Goal: Task Accomplishment & Management: Use online tool/utility

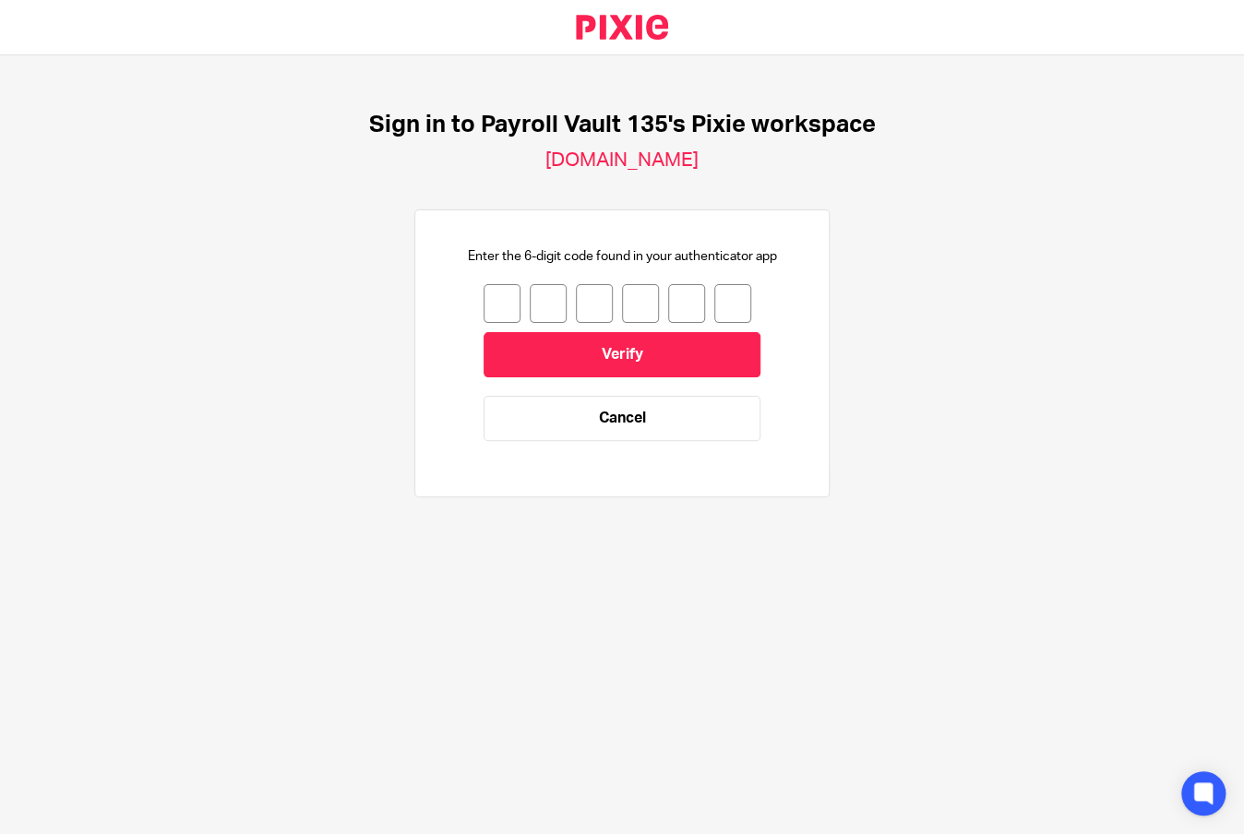
click at [484, 299] on input "number" at bounding box center [502, 303] width 37 height 39
type input "9"
type input "4"
type input "7"
type input "5"
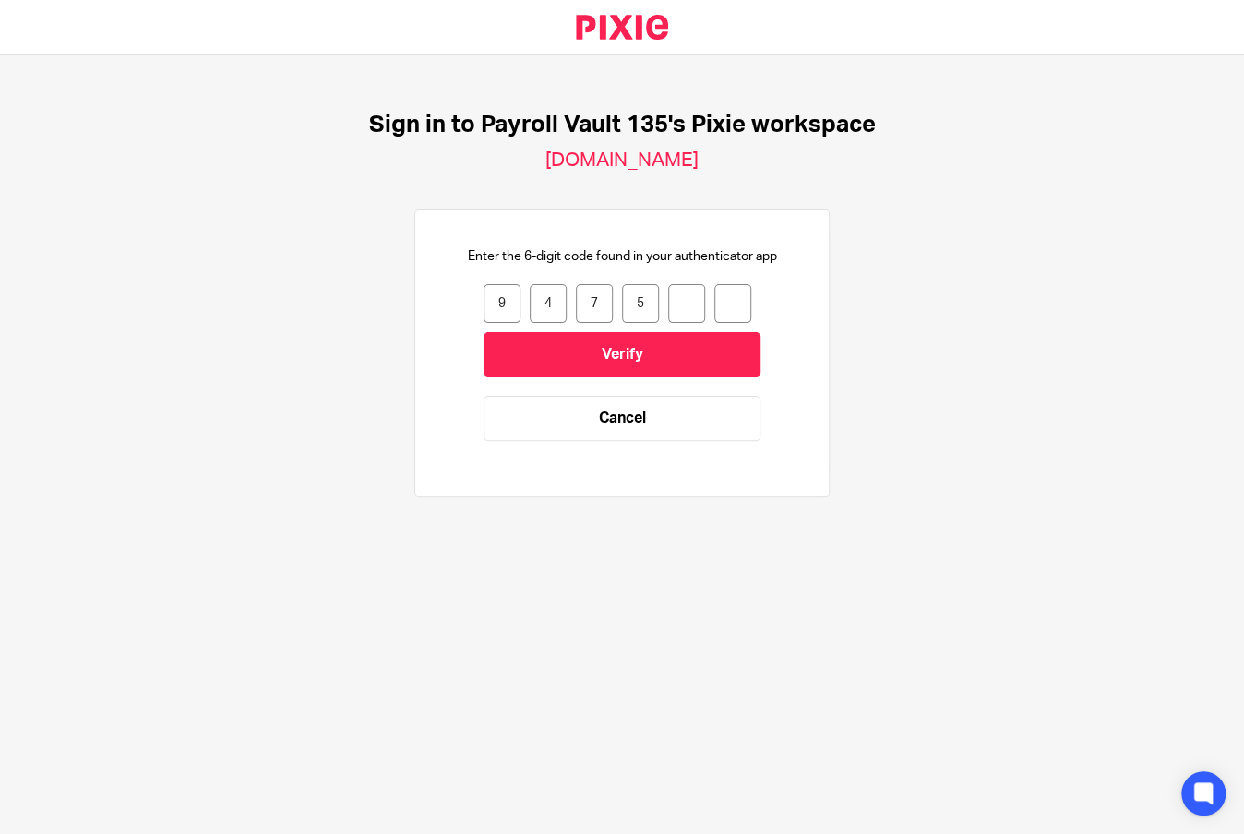
type input "6"
type input "1"
click at [612, 343] on input "Verify" at bounding box center [622, 354] width 277 height 45
click at [486, 302] on input "number" at bounding box center [502, 303] width 37 height 39
type input "7"
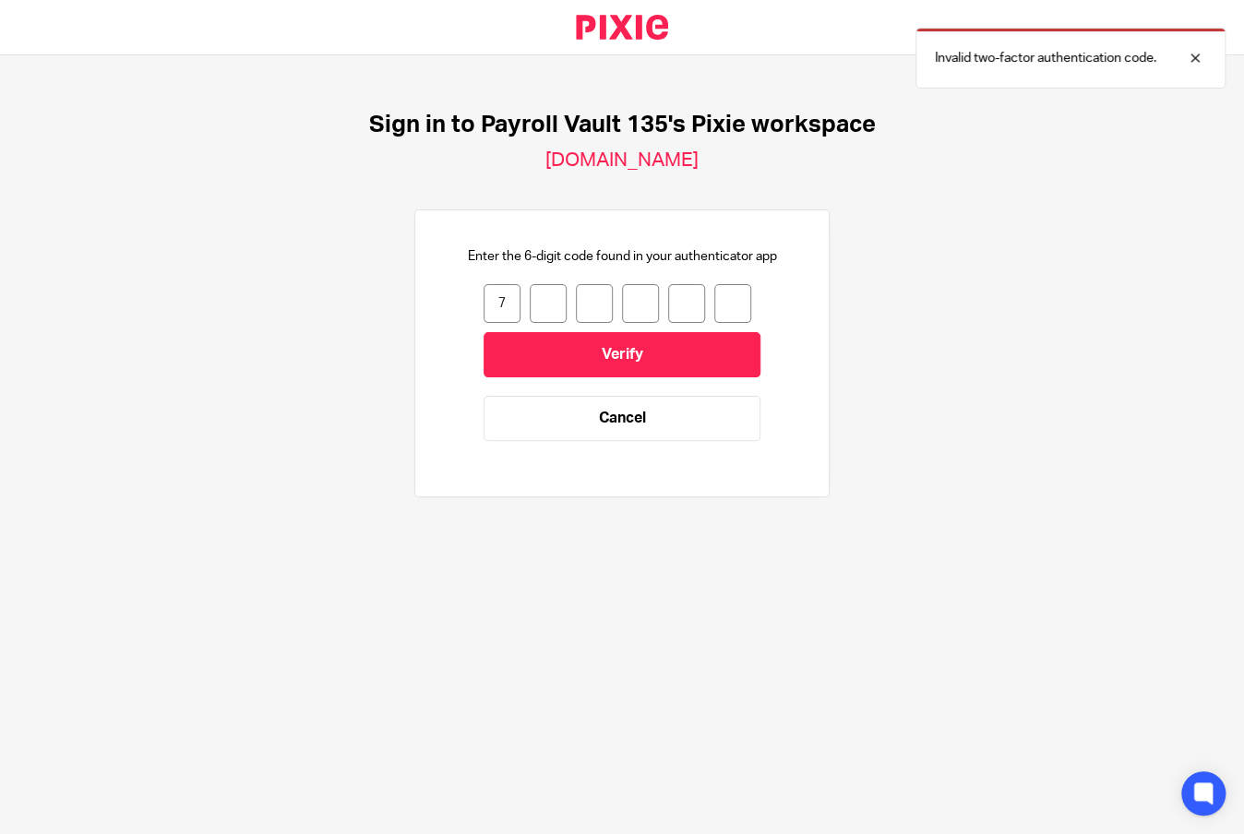
type input "7"
type input "8"
type input "5"
type input "1"
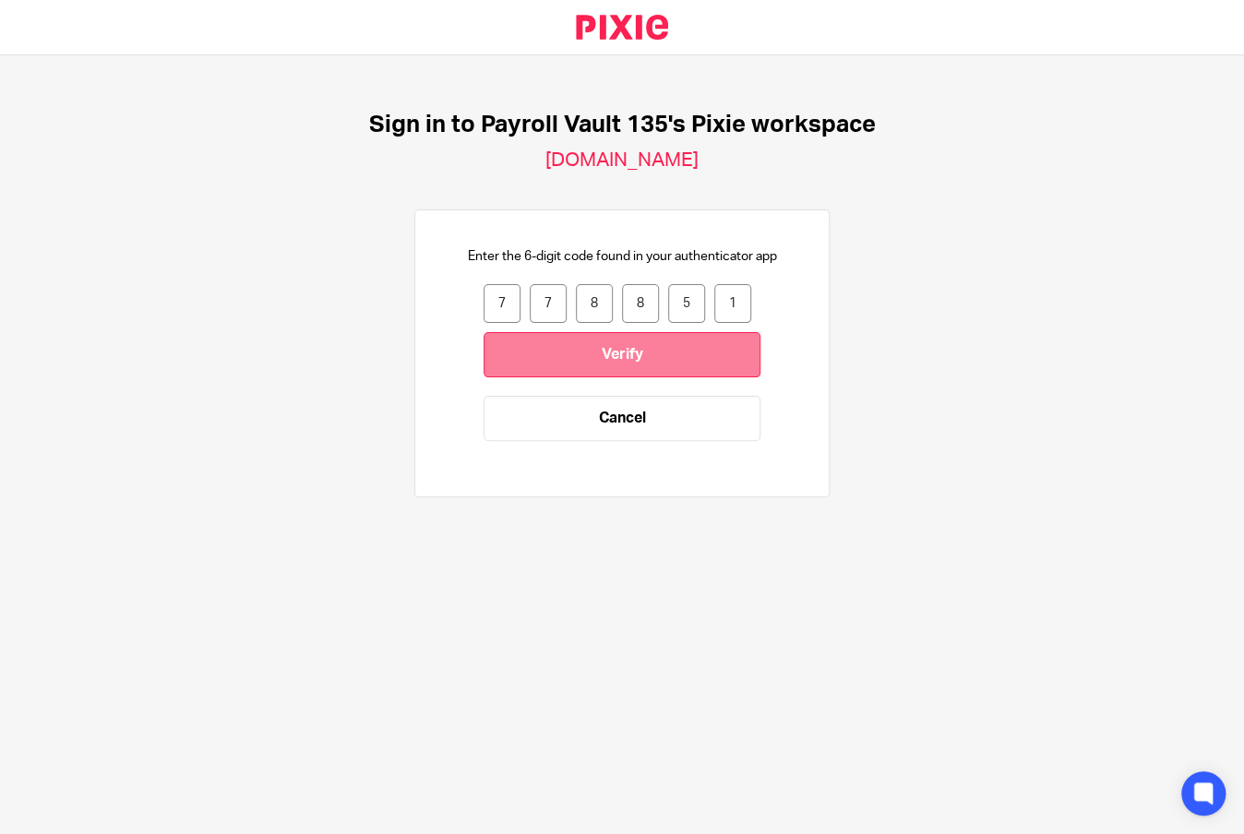
click at [709, 350] on input "Verify" at bounding box center [622, 354] width 277 height 45
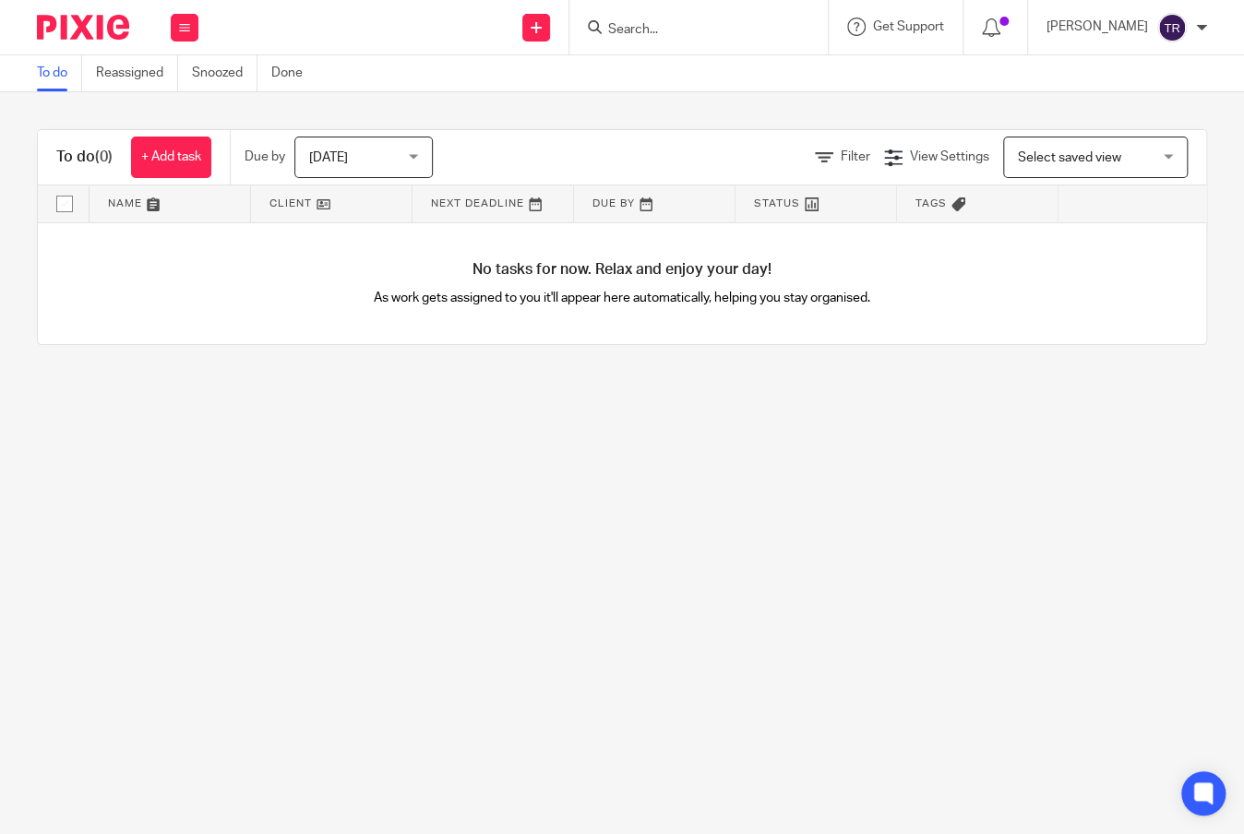
click at [680, 43] on div at bounding box center [699, 27] width 258 height 54
click at [685, 30] on input "Search" at bounding box center [689, 30] width 166 height 17
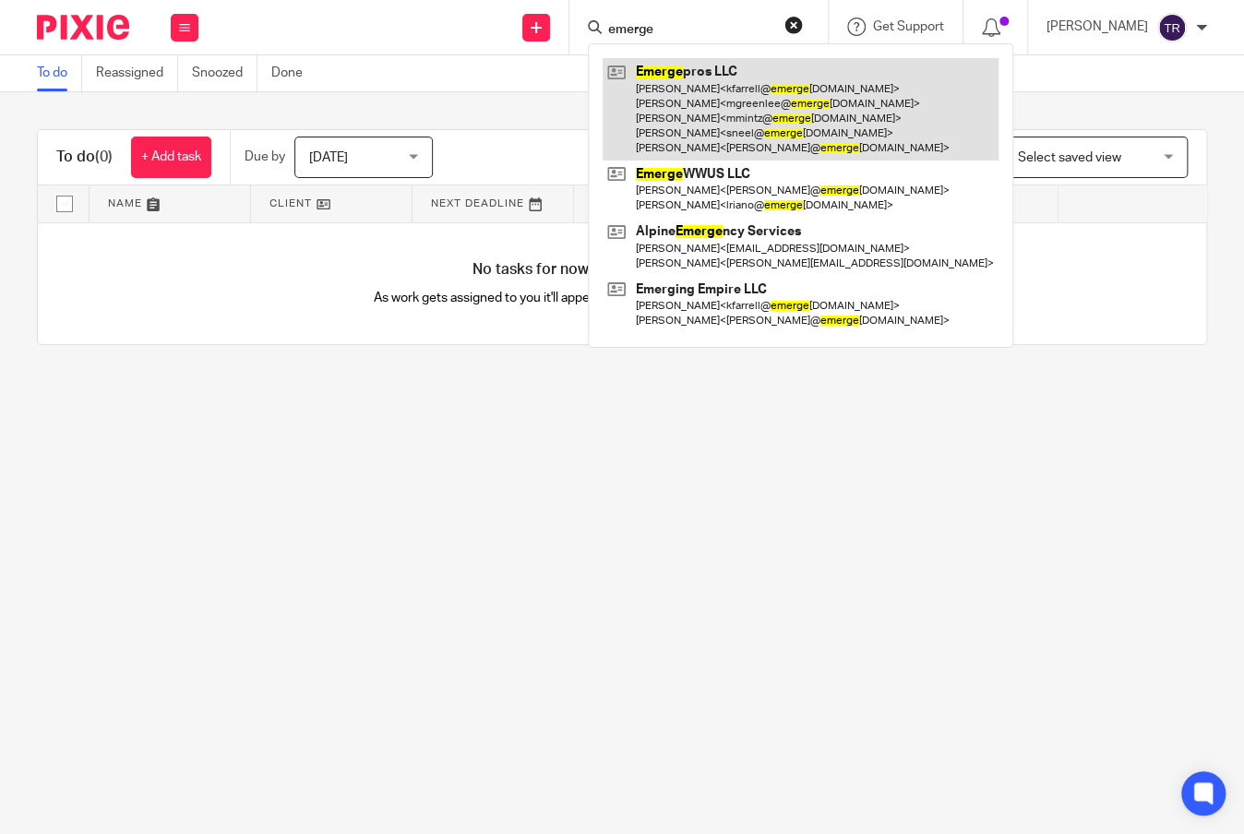
type input "emerge"
click at [904, 128] on link at bounding box center [801, 109] width 396 height 102
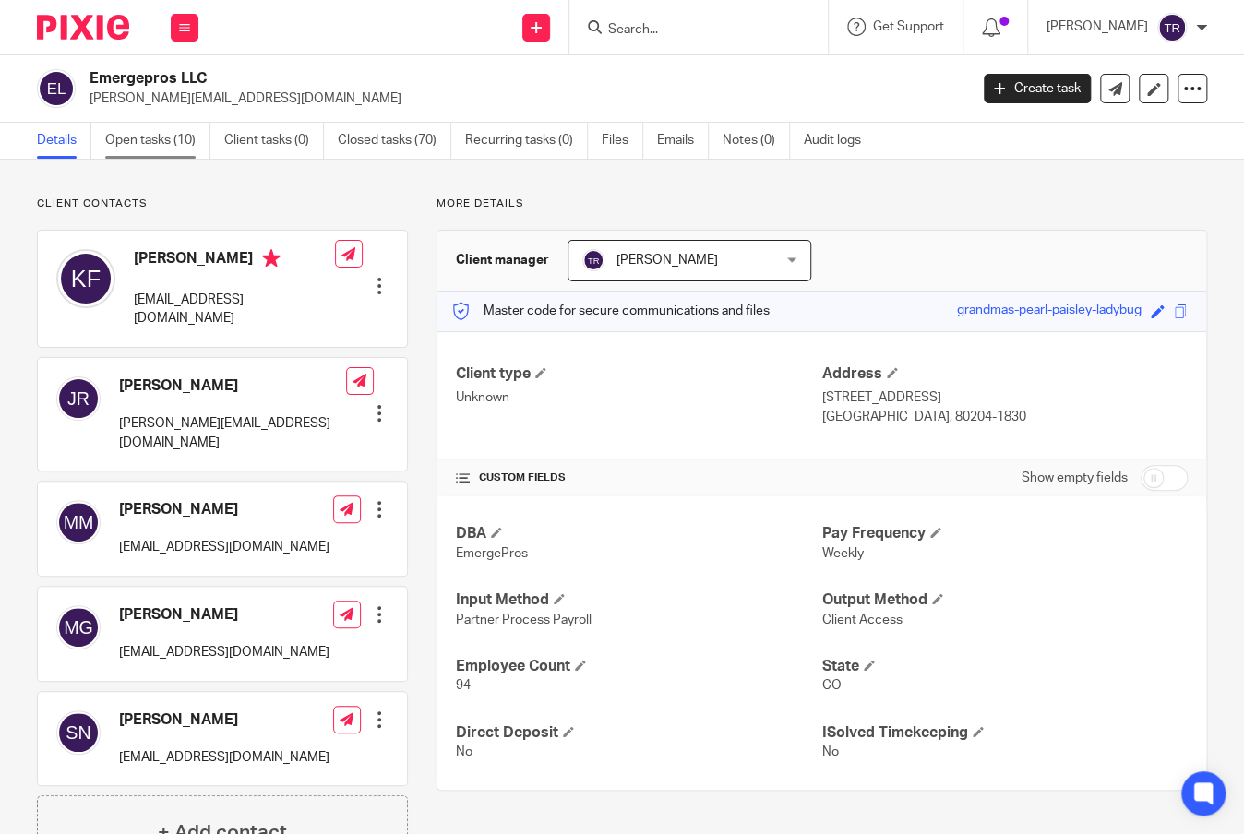
click at [157, 146] on link "Open tasks (10)" at bounding box center [157, 141] width 105 height 36
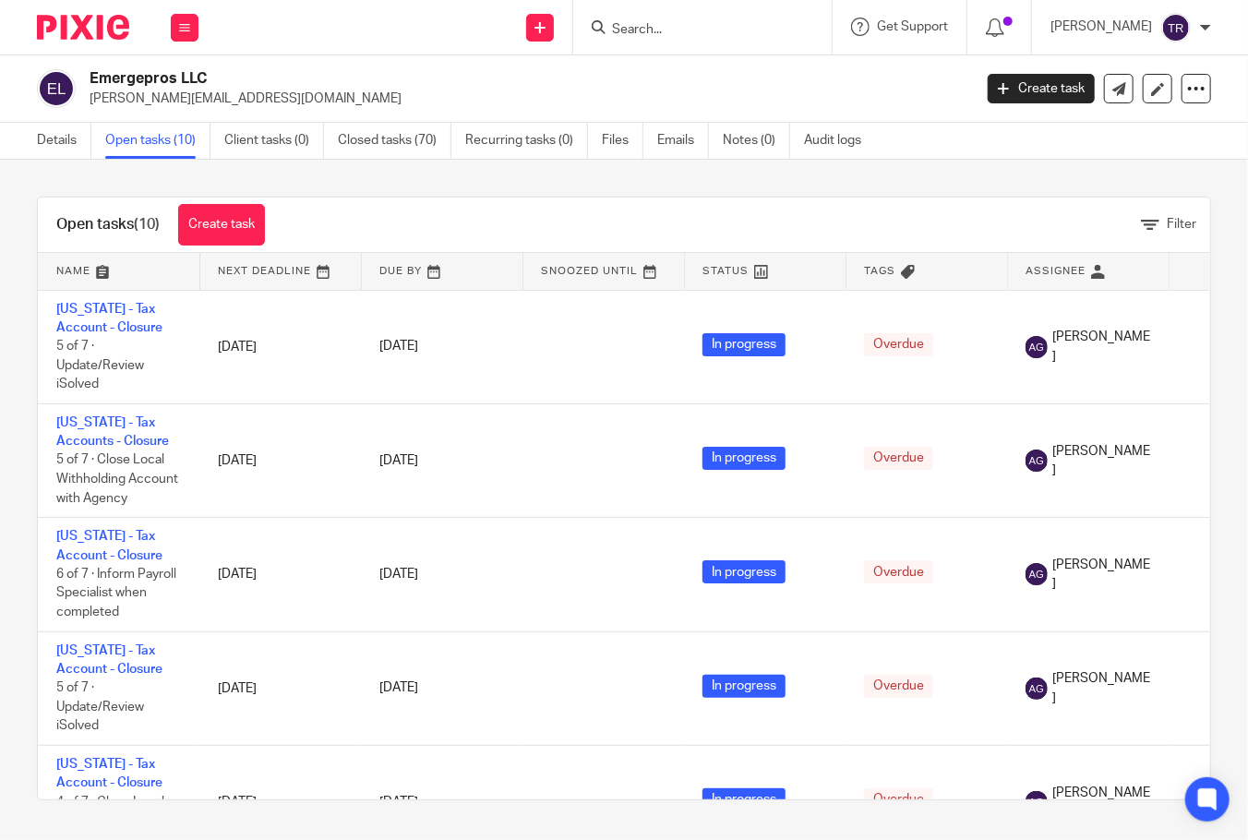
click at [674, 32] on input "Search" at bounding box center [693, 30] width 166 height 17
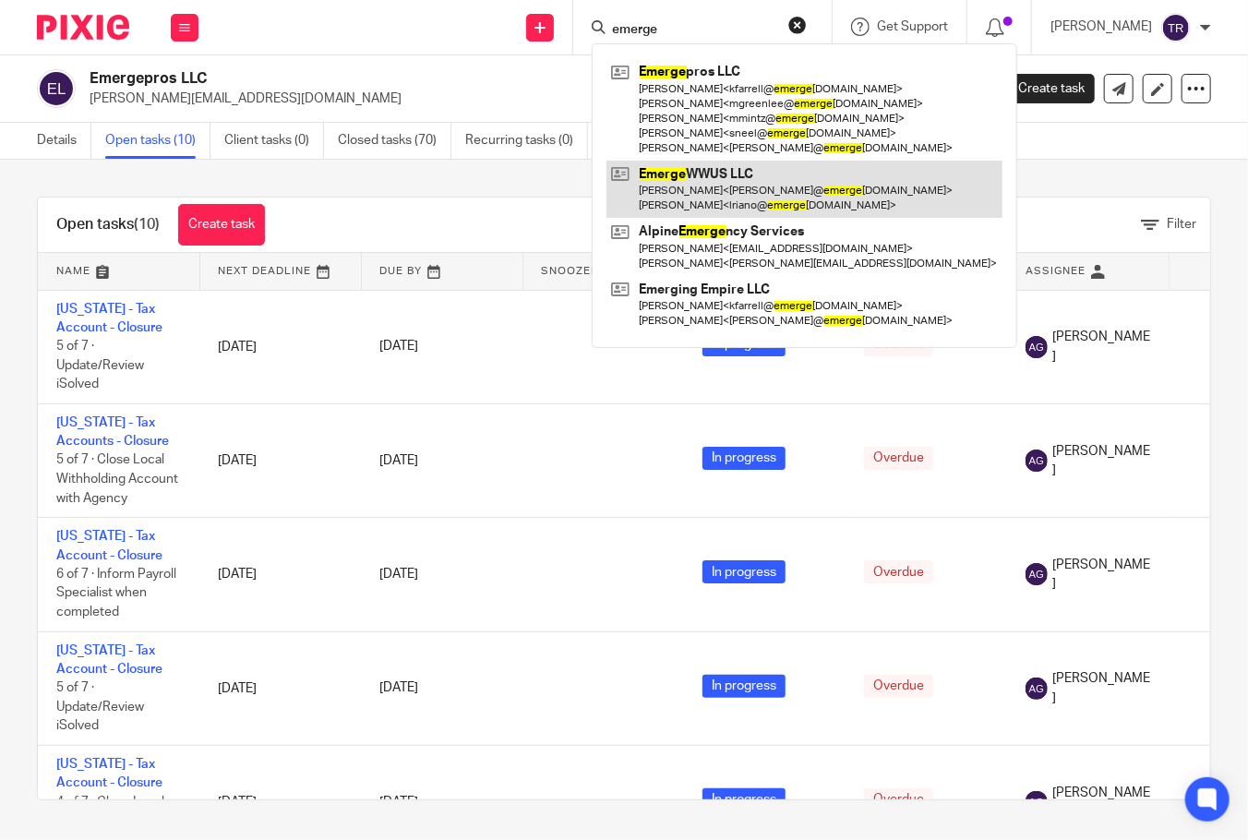
type input "emerge"
click at [740, 174] on link at bounding box center [804, 189] width 396 height 57
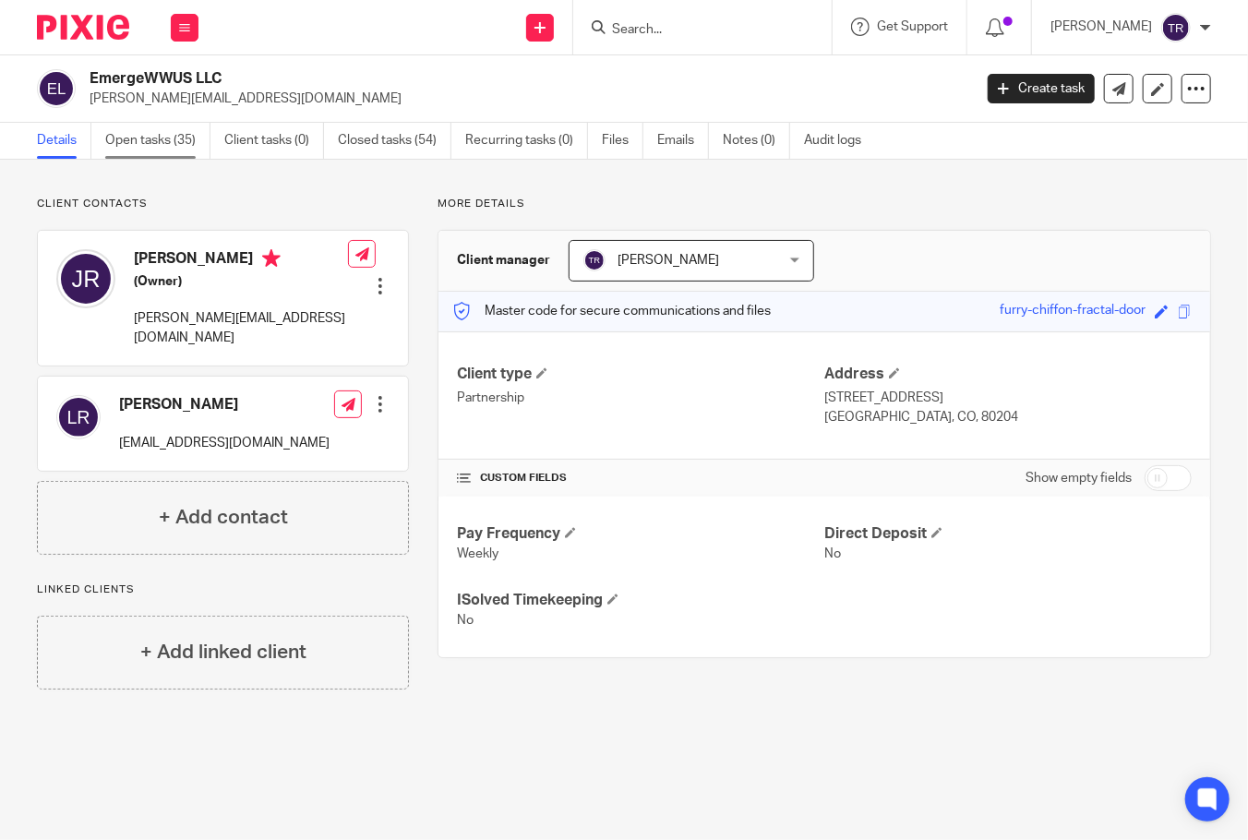
click at [149, 142] on link "Open tasks (35)" at bounding box center [157, 141] width 105 height 36
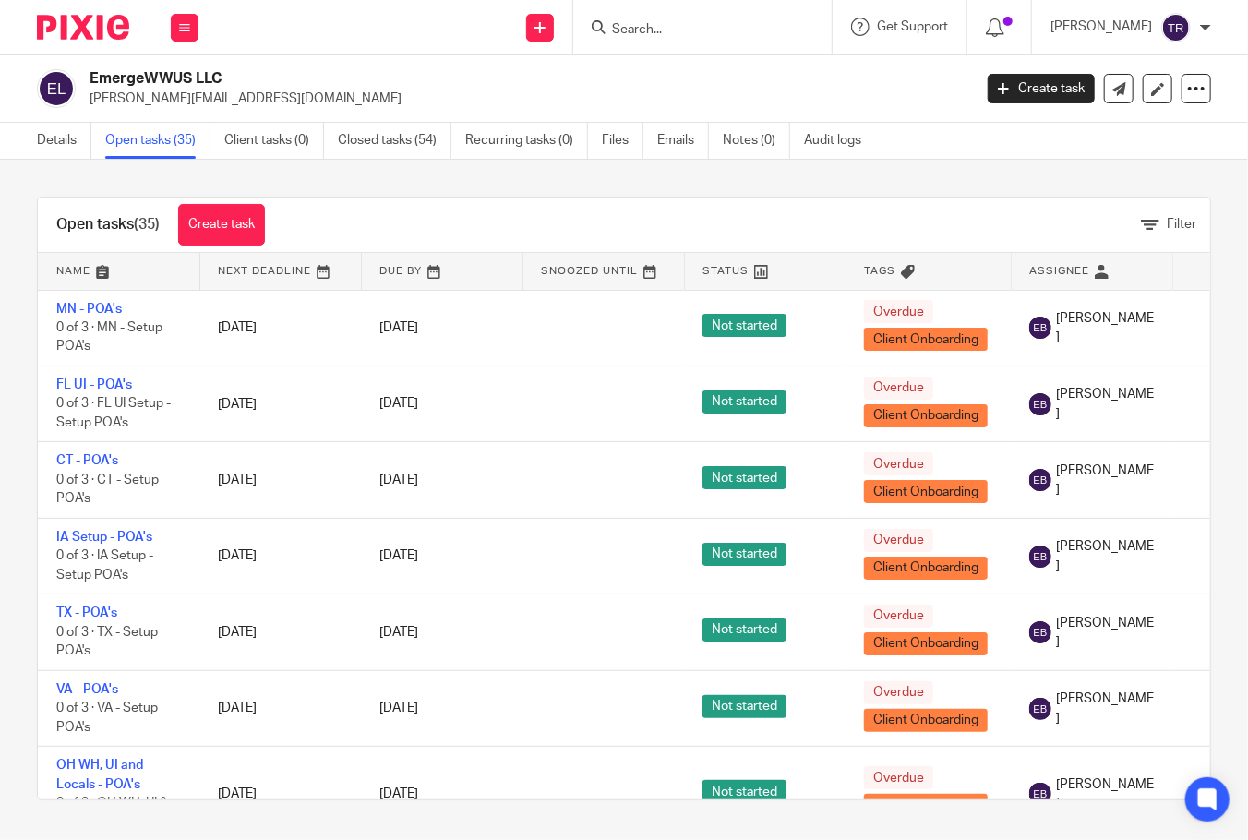
click at [75, 262] on link at bounding box center [119, 271] width 162 height 37
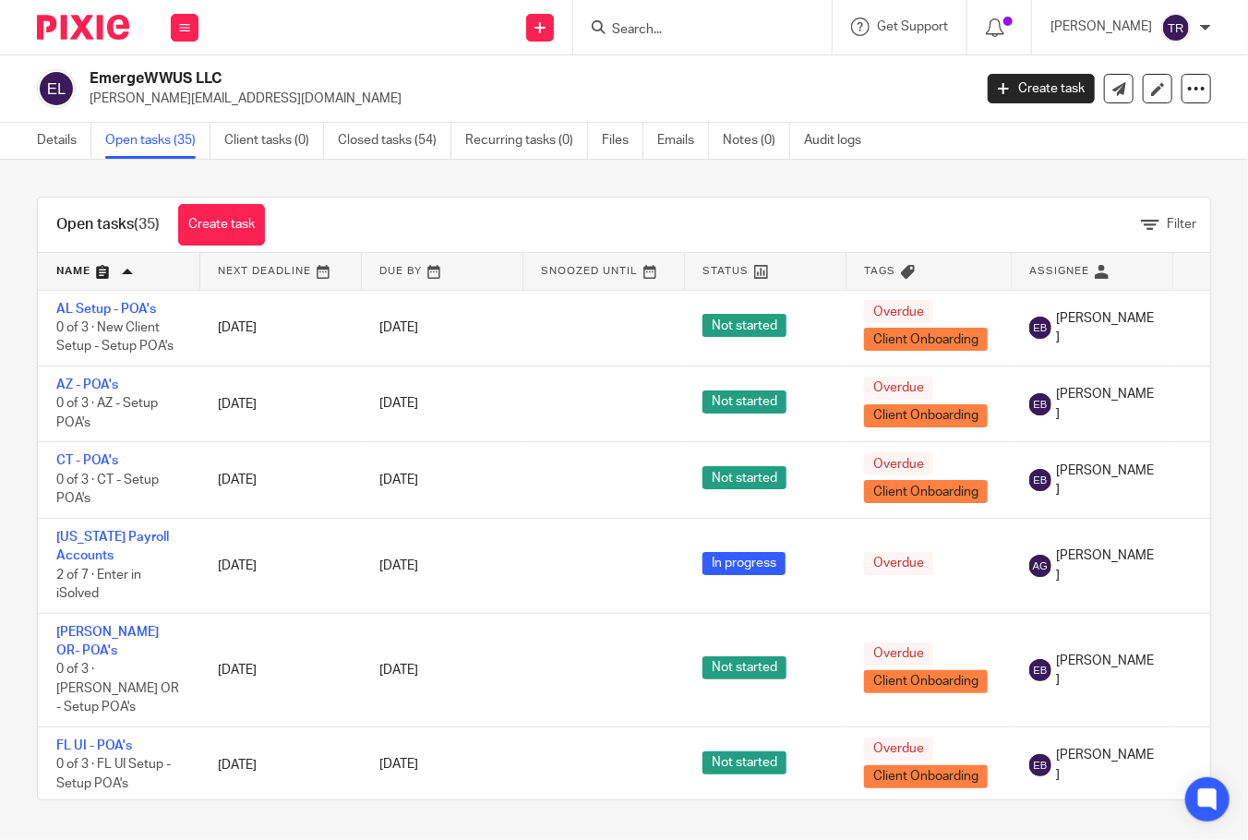
click at [1141, 229] on icon at bounding box center [1150, 225] width 18 height 18
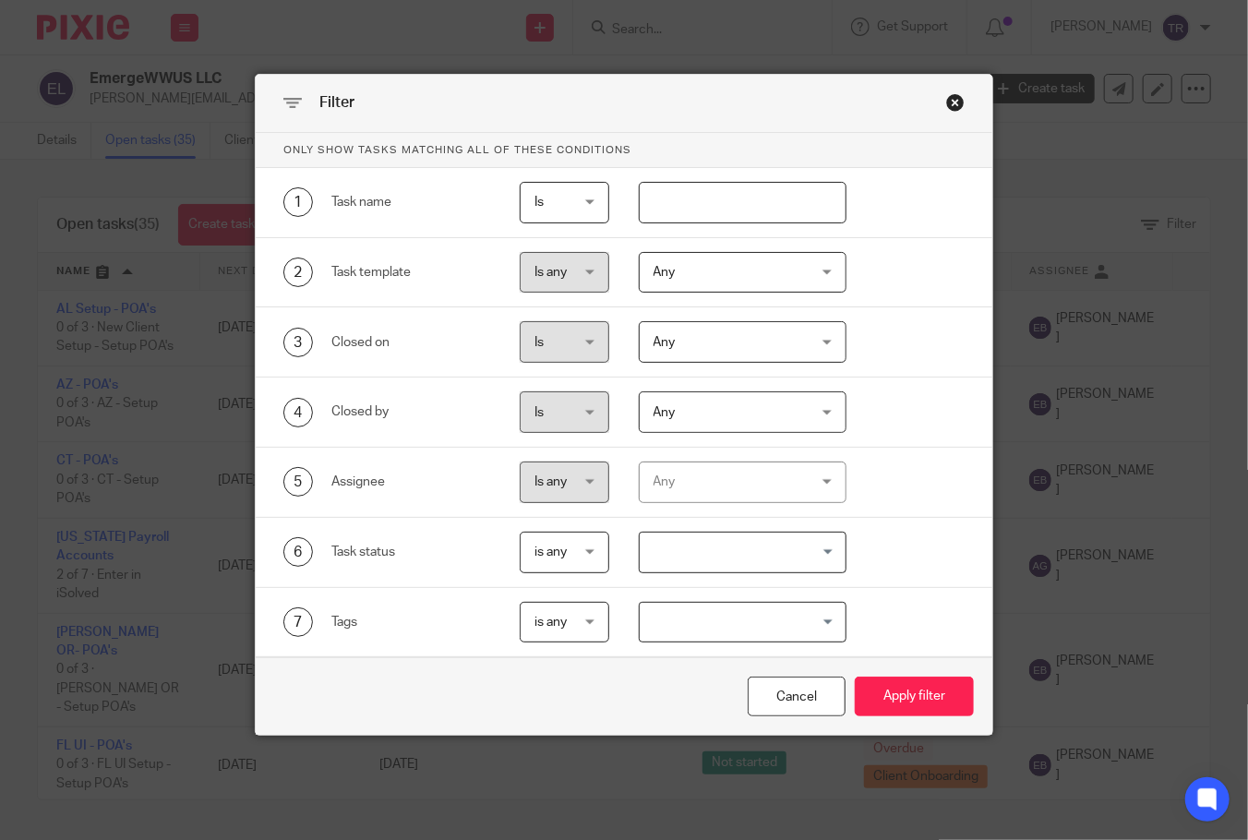
click at [736, 488] on div "Any" at bounding box center [731, 481] width 154 height 39
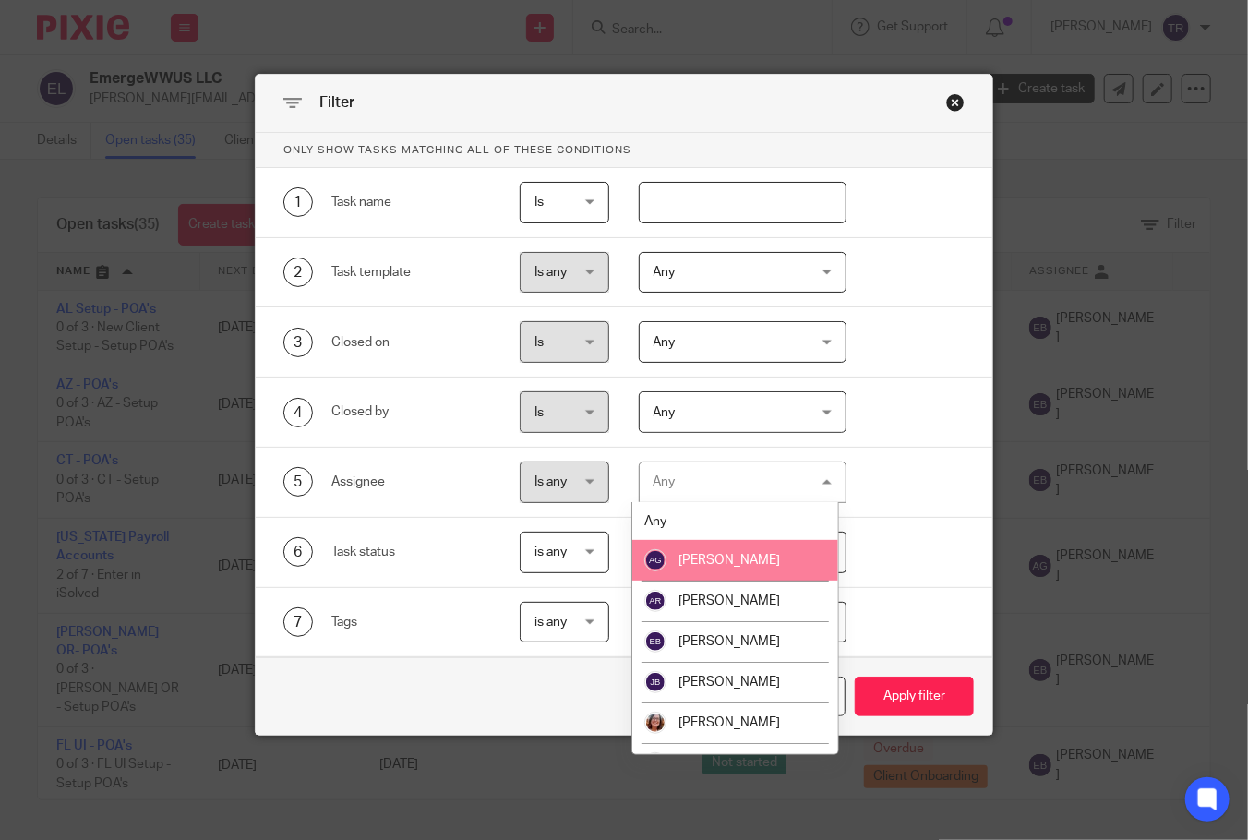
drag, startPoint x: 726, startPoint y: 557, endPoint x: 794, endPoint y: 586, distance: 74.4
click at [726, 556] on span "[PERSON_NAME]" at bounding box center [729, 560] width 102 height 13
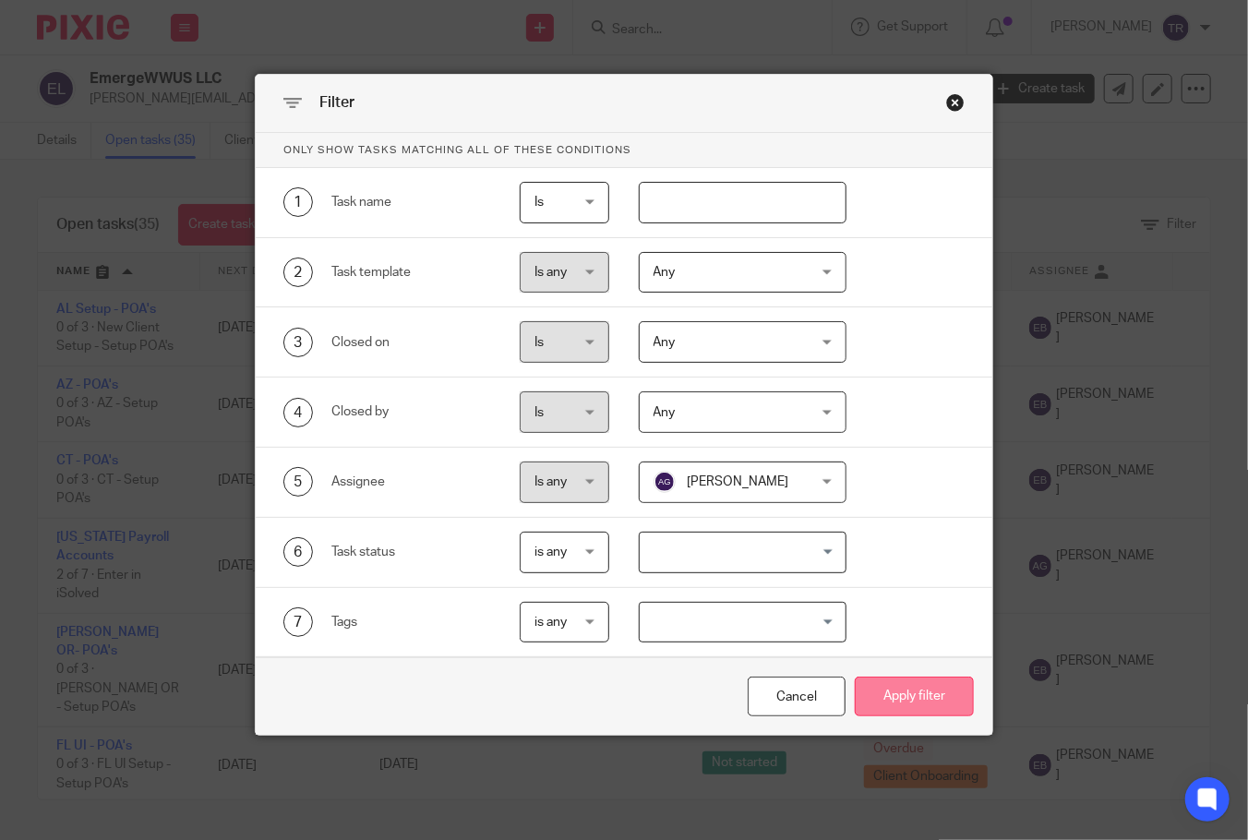
click at [935, 691] on button "Apply filter" at bounding box center [914, 697] width 119 height 40
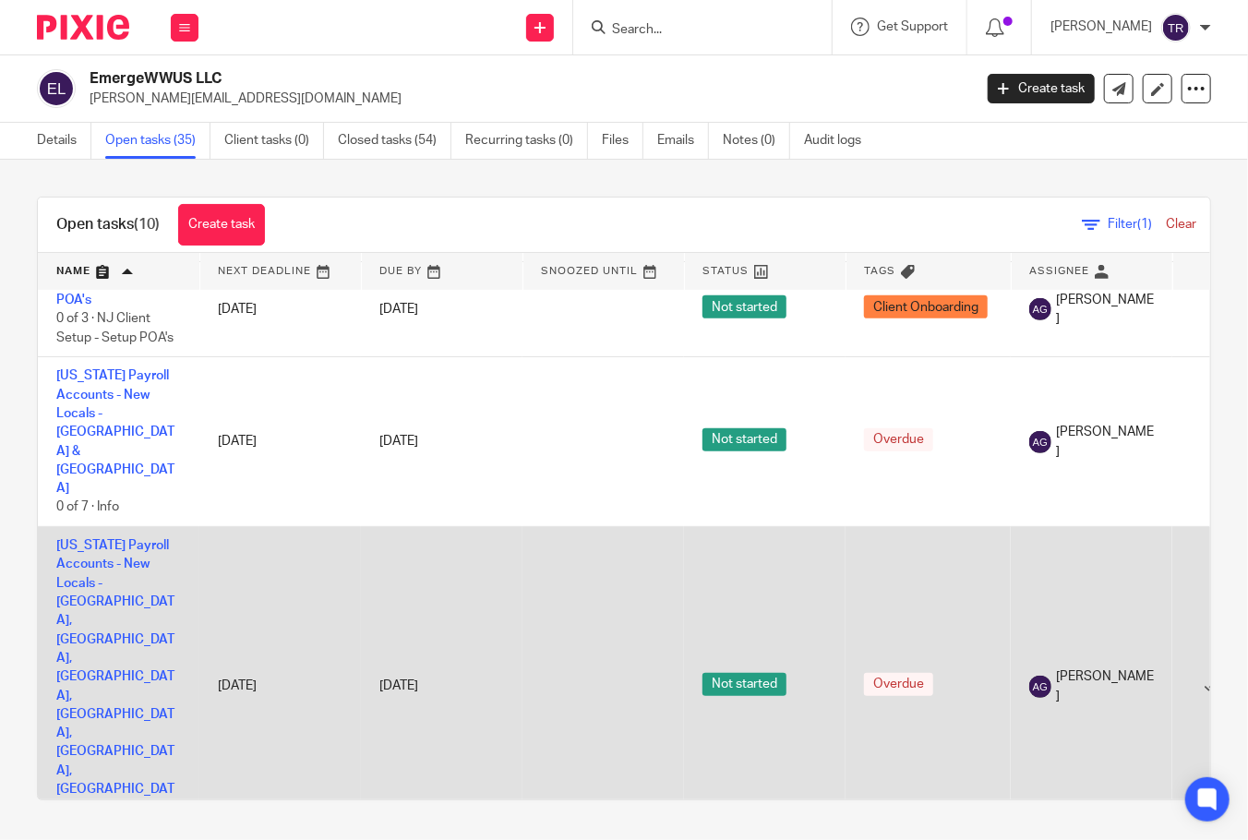
scroll to position [455, 0]
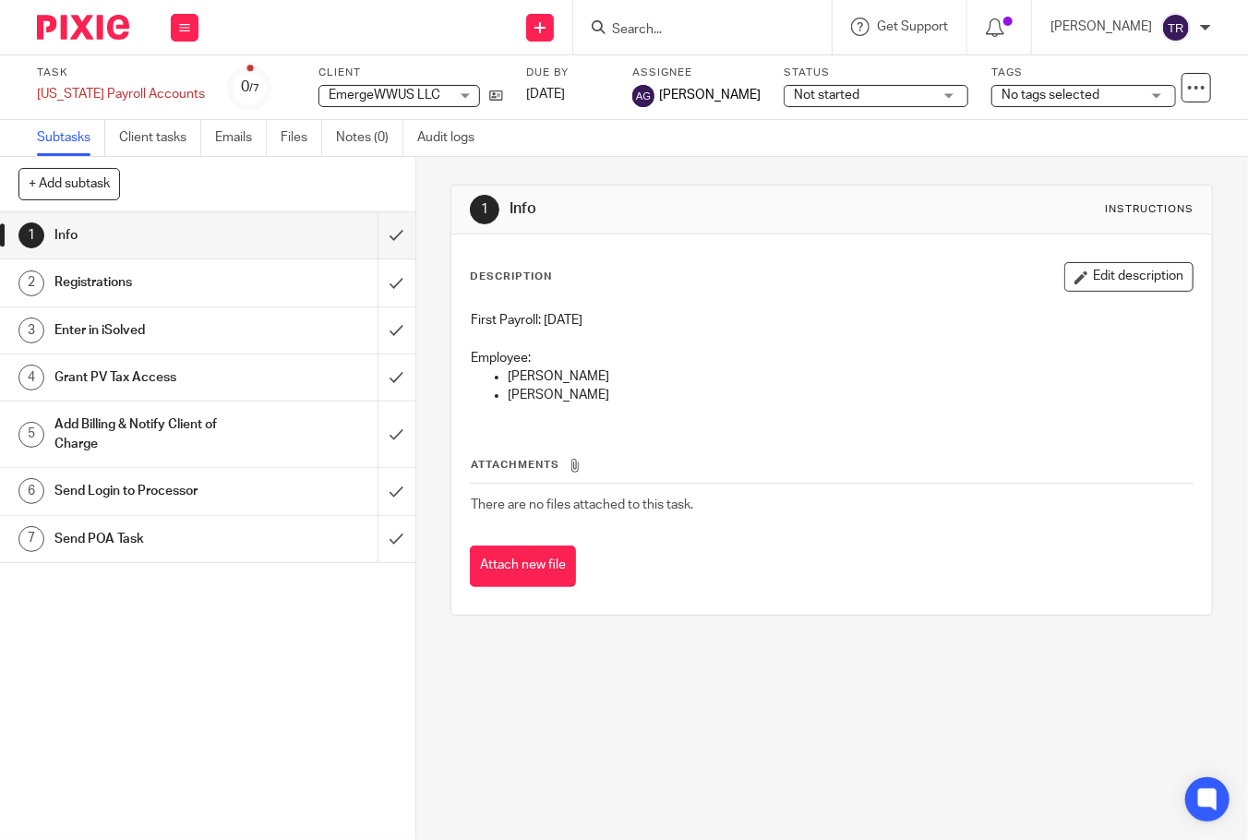
click at [628, 140] on div "Subtasks Client tasks Emails Files Notes (0) Audit logs" at bounding box center [624, 138] width 1248 height 37
click at [554, 32] on link at bounding box center [540, 28] width 28 height 28
click at [591, 110] on link "Create task" at bounding box center [574, 113] width 129 height 27
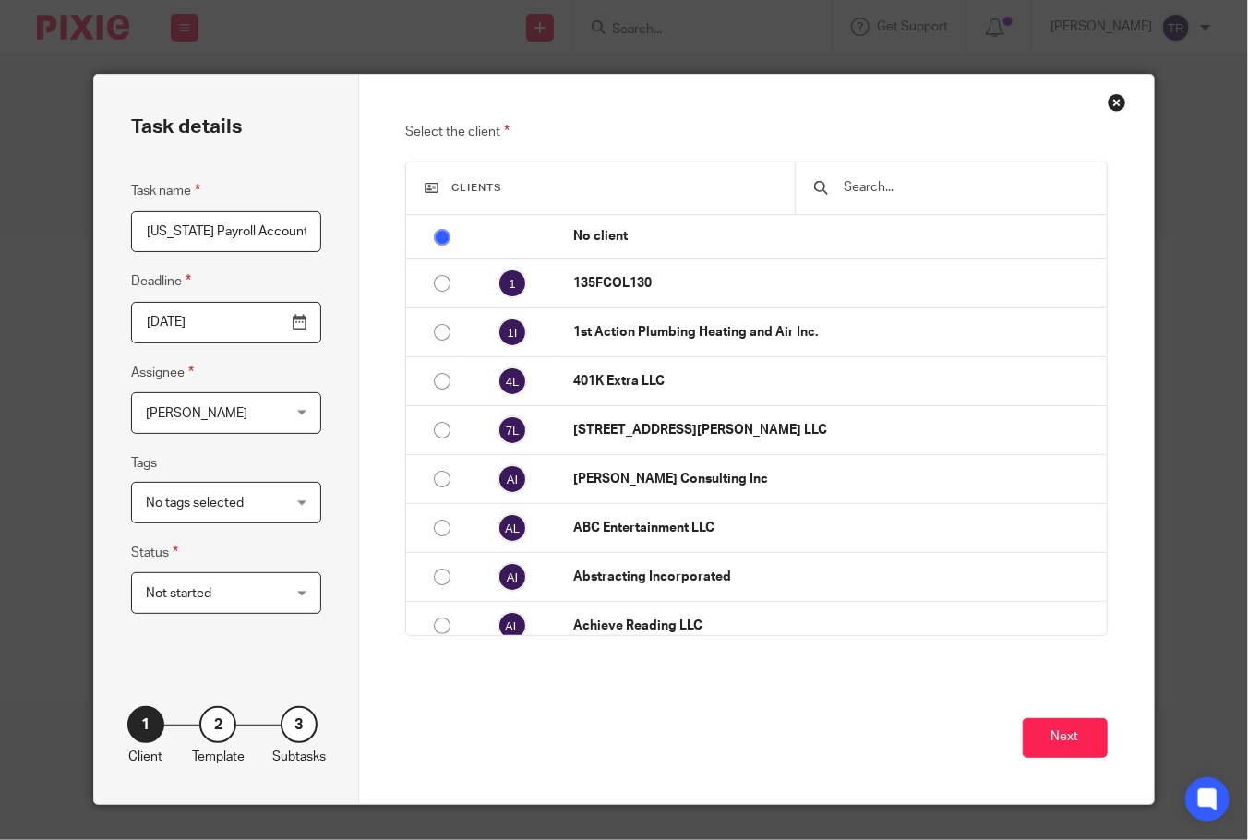
scroll to position [0, 17]
type input "West Virginia Payroll Accounts"
click at [208, 408] on span "[PERSON_NAME]" at bounding box center [215, 412] width 139 height 39
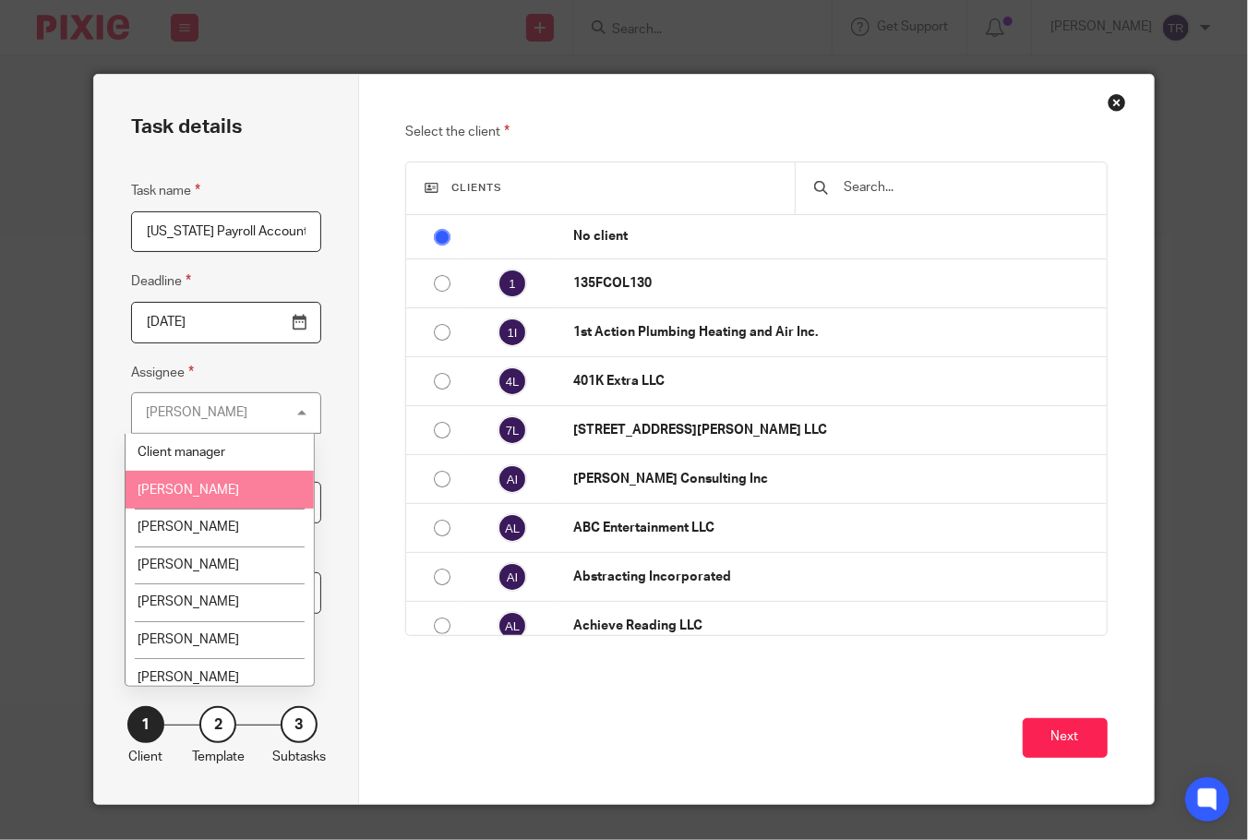
click at [199, 484] on span "[PERSON_NAME]" at bounding box center [189, 490] width 102 height 13
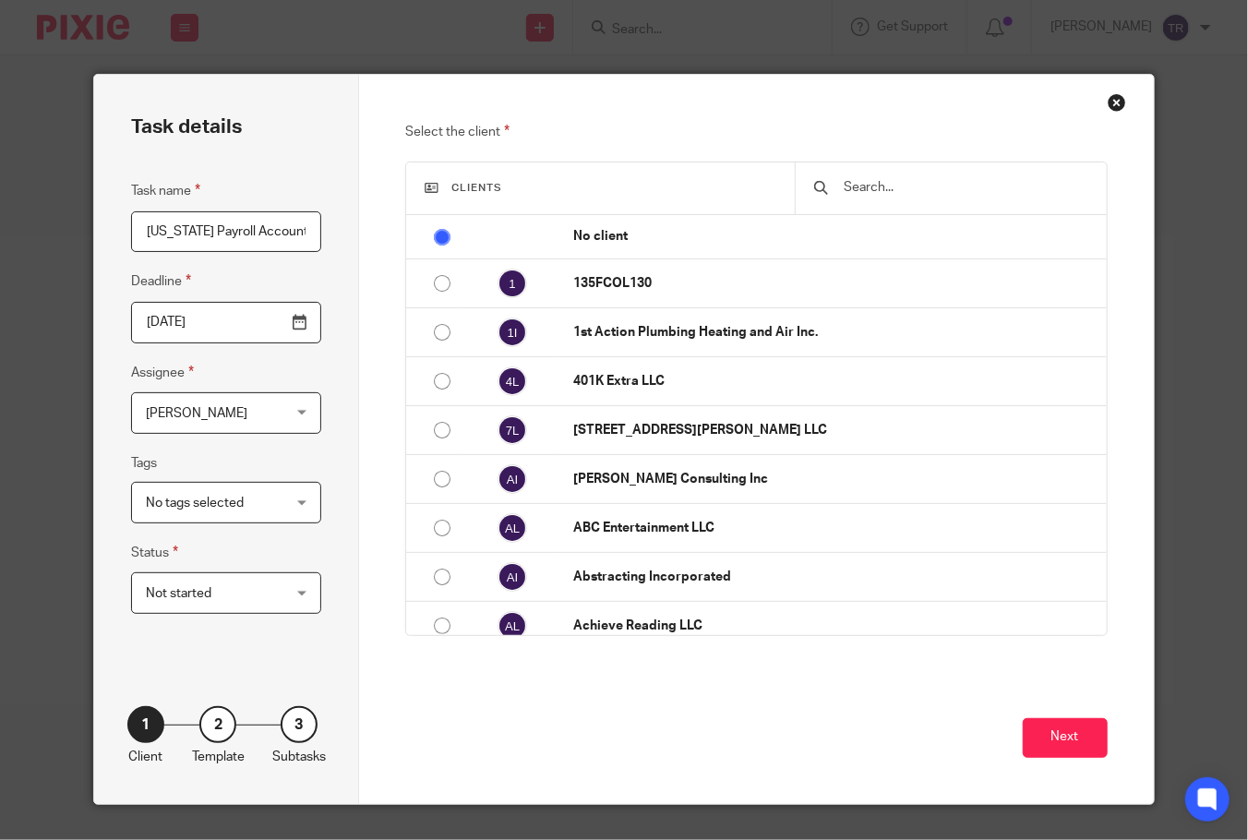
click at [247, 590] on span "Not started" at bounding box center [215, 592] width 139 height 39
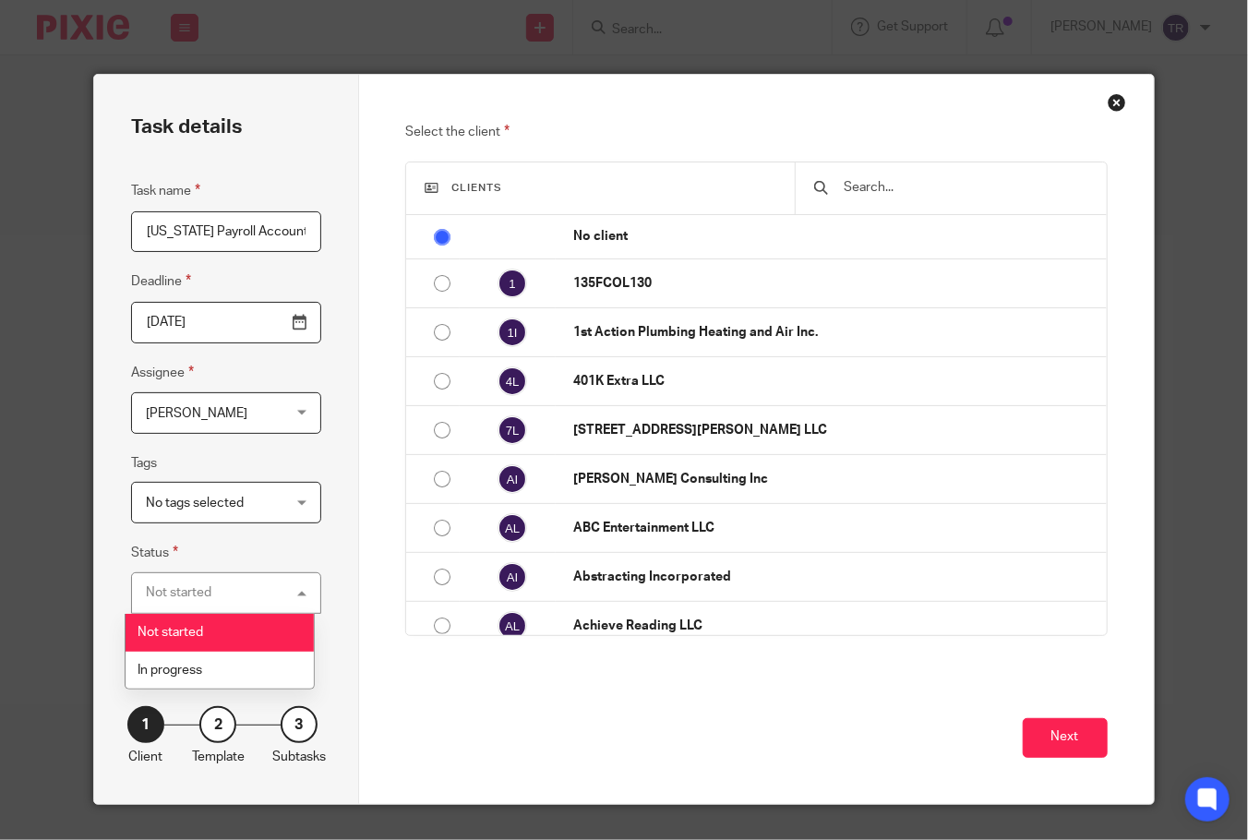
click at [291, 529] on div "Task name West Virginia Payroll Accounts Deadline 2025-08-20 Assignee Amber Gas…" at bounding box center [226, 406] width 190 height 452
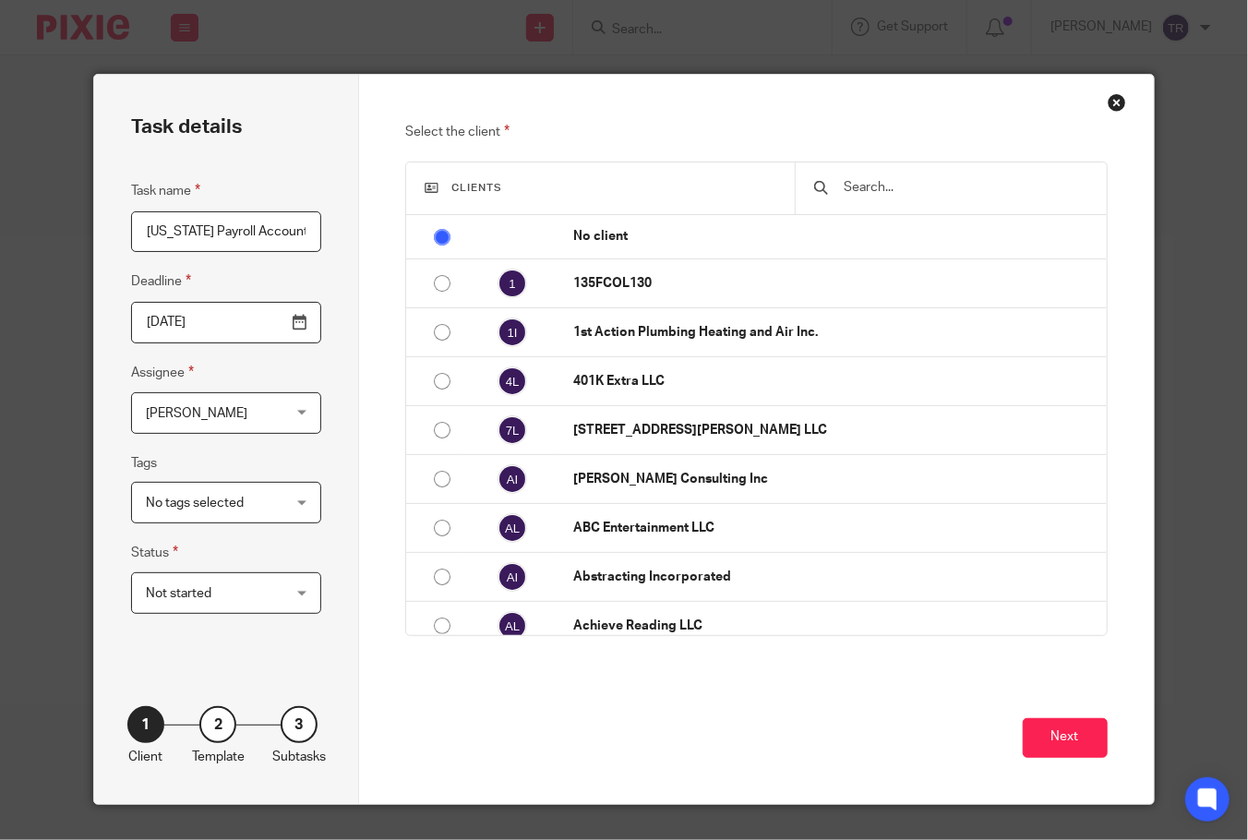
click at [819, 186] on div at bounding box center [821, 188] width 14 height 14
click at [828, 186] on div at bounding box center [951, 188] width 312 height 52
click at [842, 186] on input "text" at bounding box center [965, 187] width 246 height 20
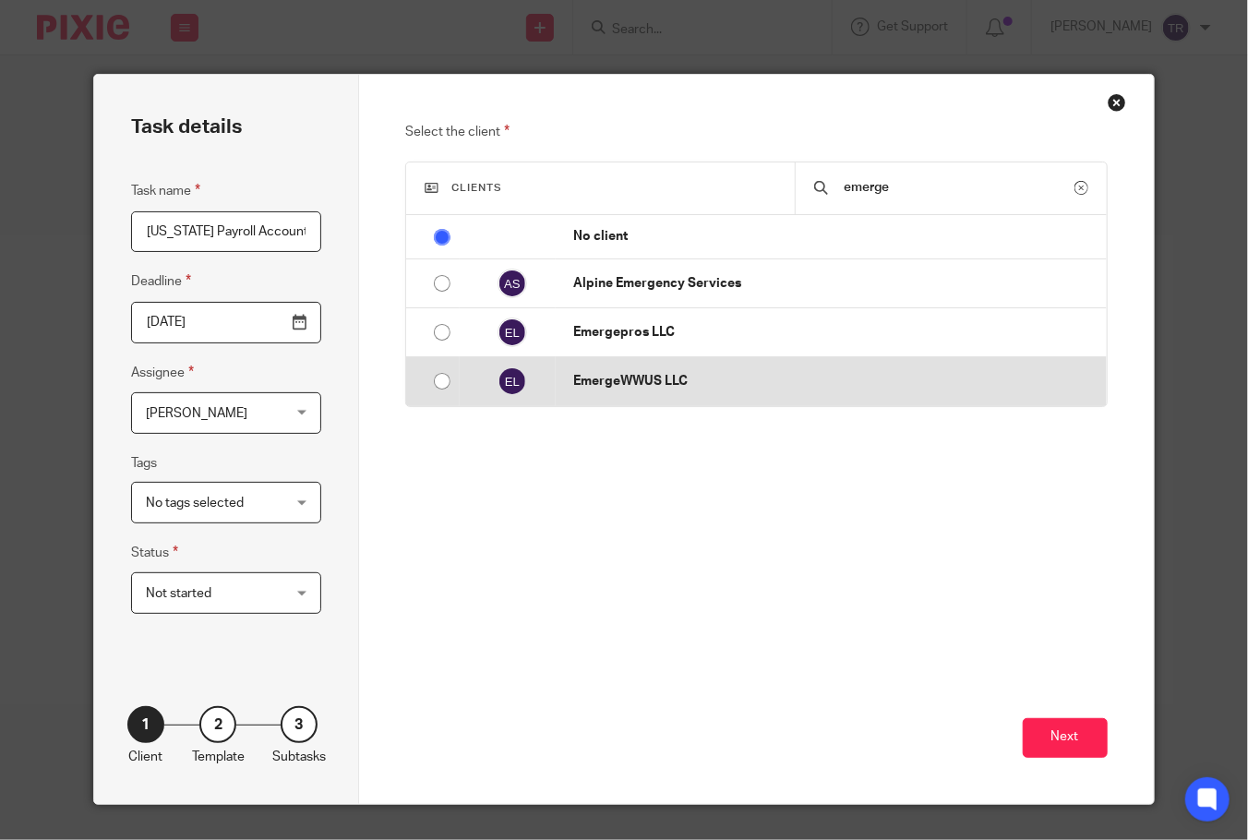
type input "emerge"
click at [525, 393] on div at bounding box center [517, 381] width 39 height 30
radio input "false"
radio input "true"
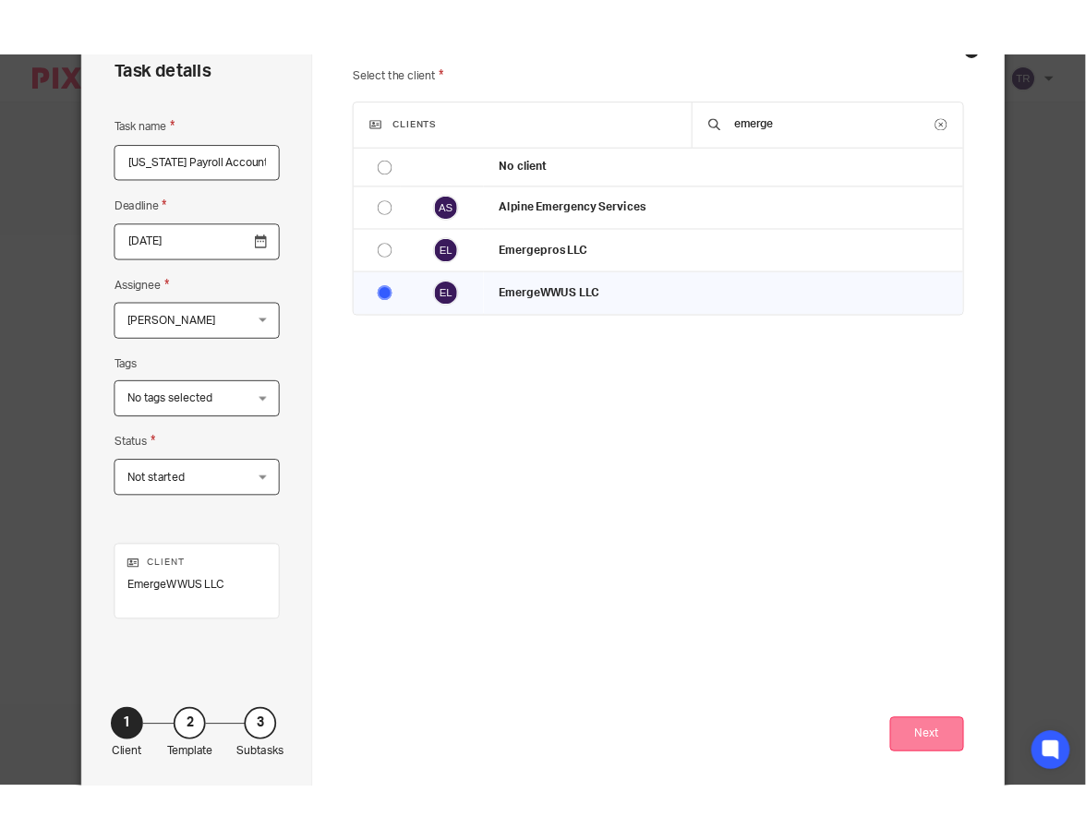
scroll to position [188, 0]
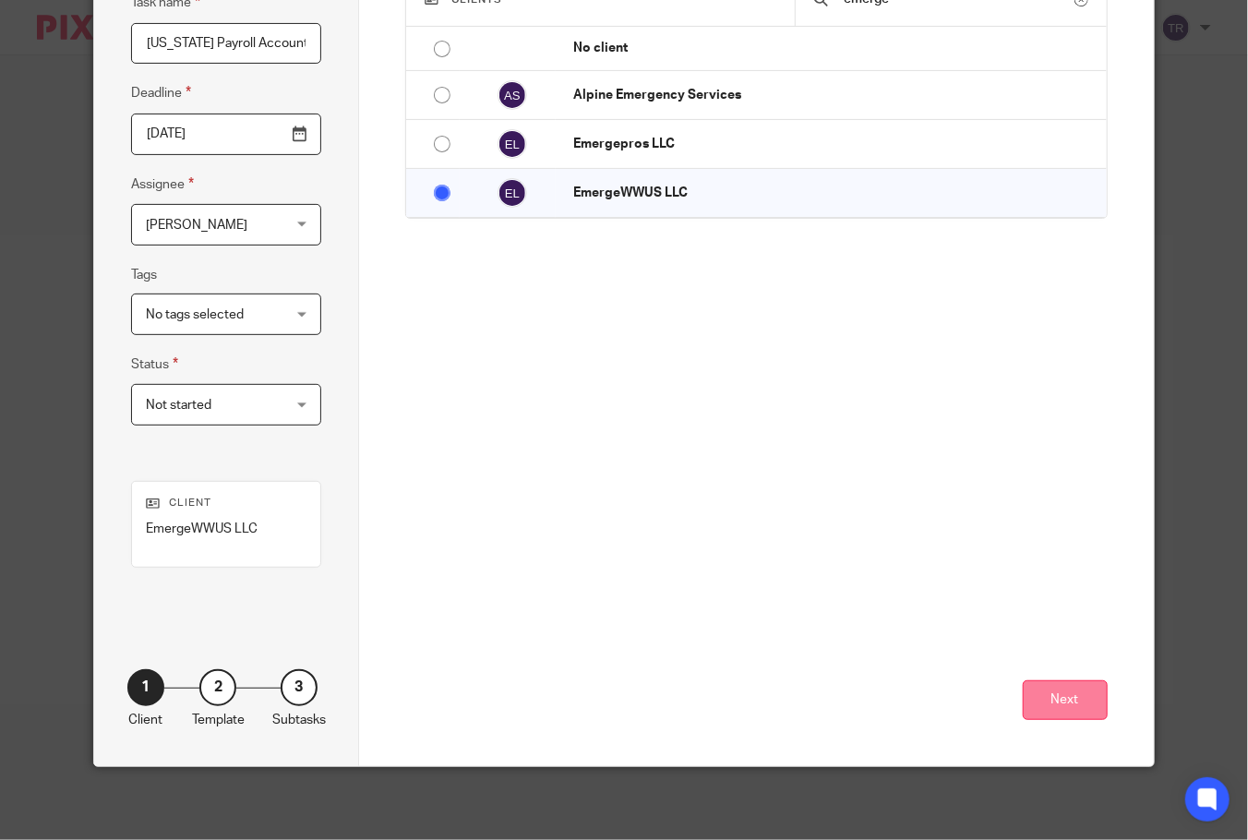
click at [1074, 713] on button "Next" at bounding box center [1065, 700] width 85 height 40
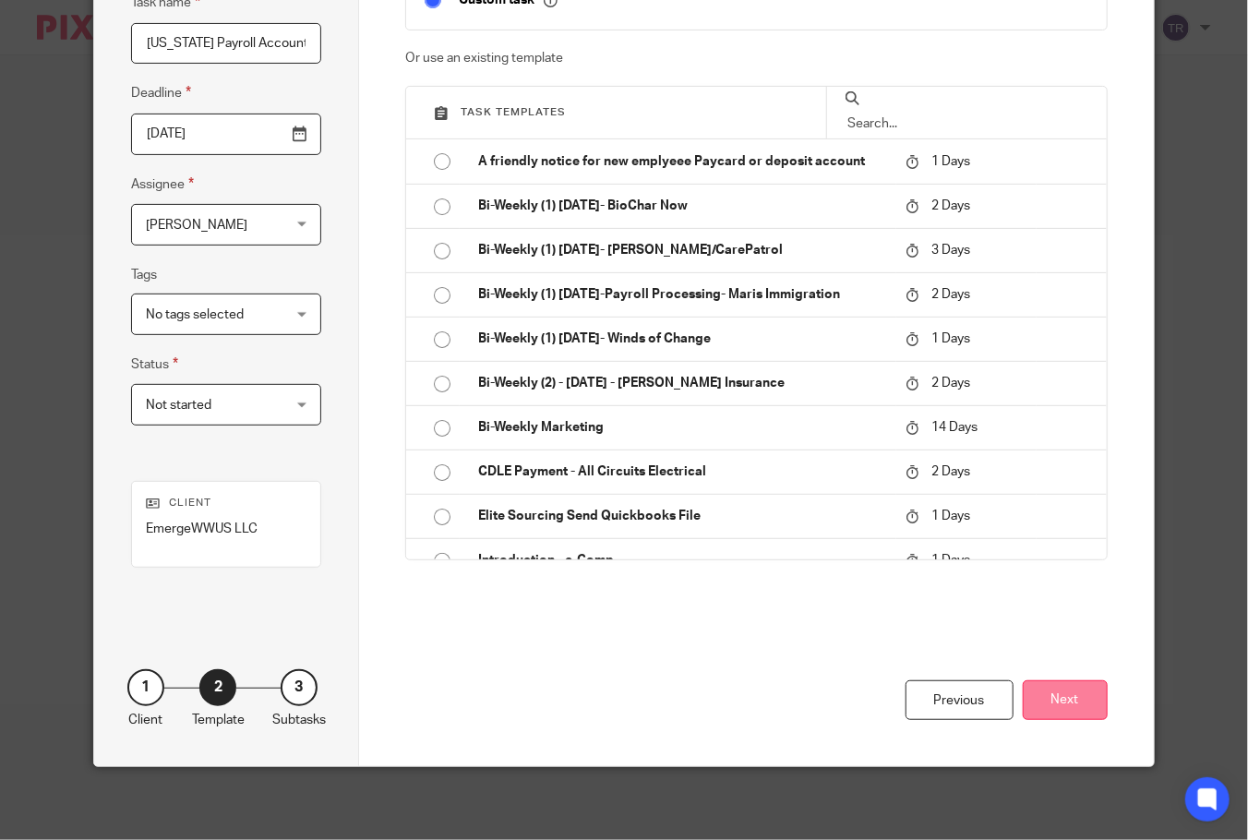
click at [1059, 710] on button "Next" at bounding box center [1065, 700] width 85 height 40
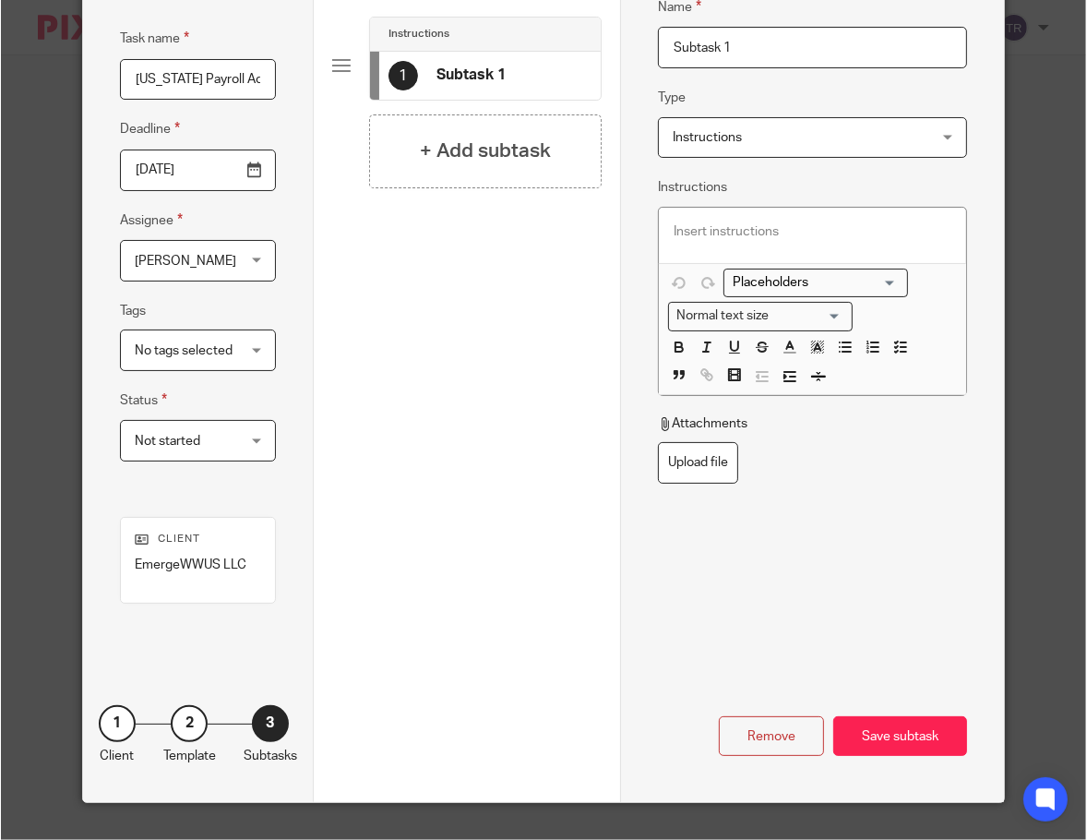
scroll to position [114, 0]
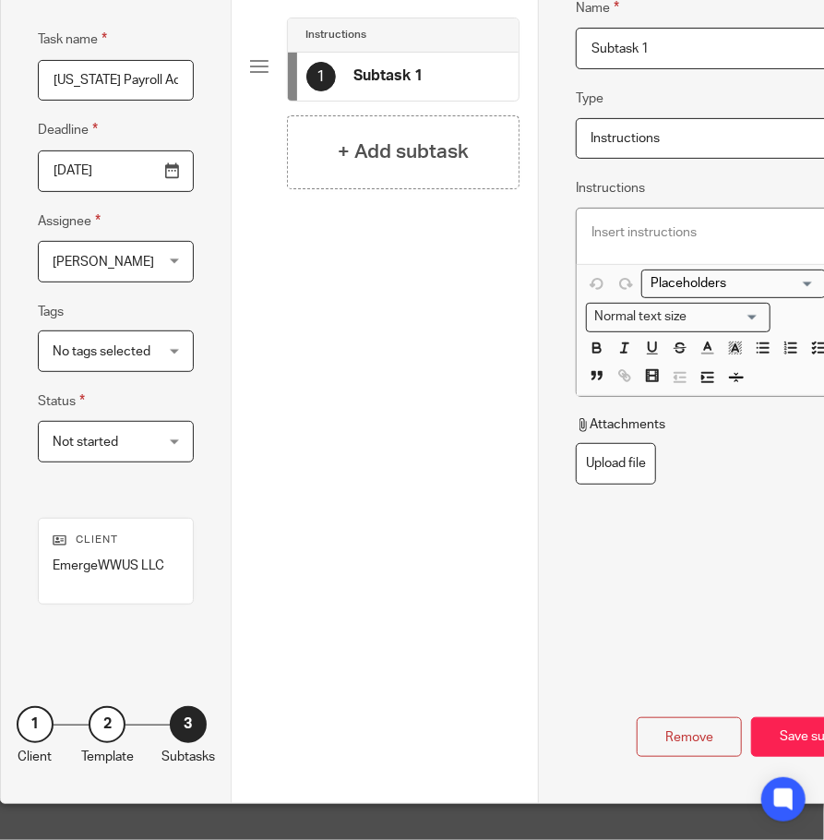
click at [637, 54] on input "Subtask 1" at bounding box center [730, 49] width 309 height 42
drag, startPoint x: 679, startPoint y: 50, endPoint x: 564, endPoint y: 50, distance: 115.4
click at [280, 23] on div "Task details Task name West Virginia Payroll Accounts Deadline 2025-08-20 Assig…" at bounding box center [461, 363] width 921 height 880
type input "Info"
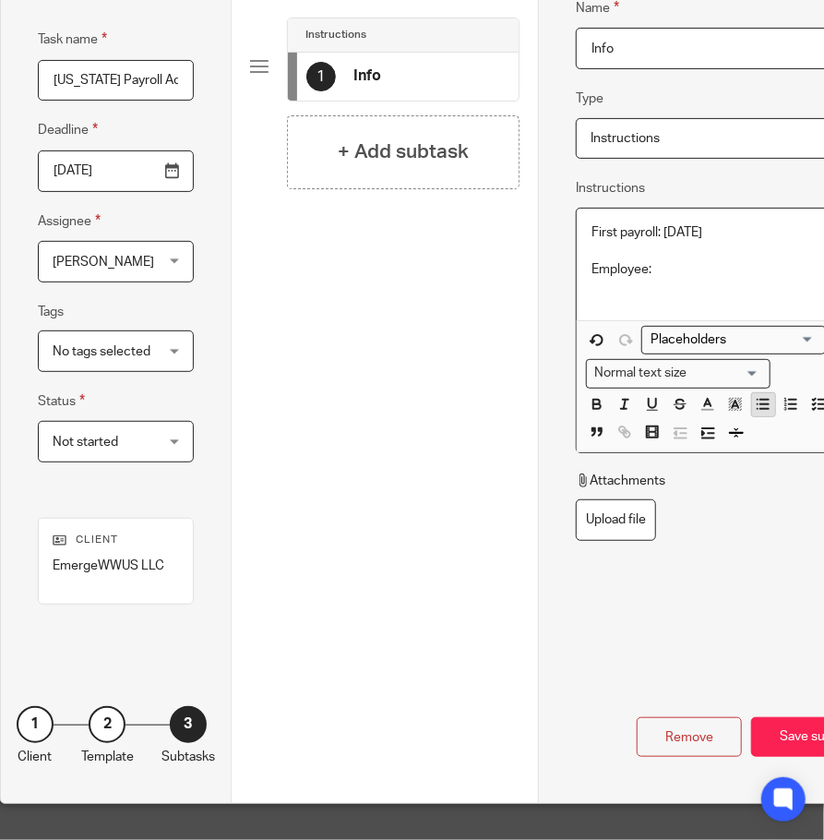
click at [771, 406] on icon "button" at bounding box center [763, 404] width 17 height 17
click at [702, 283] on p at bounding box center [749, 288] width 241 height 18
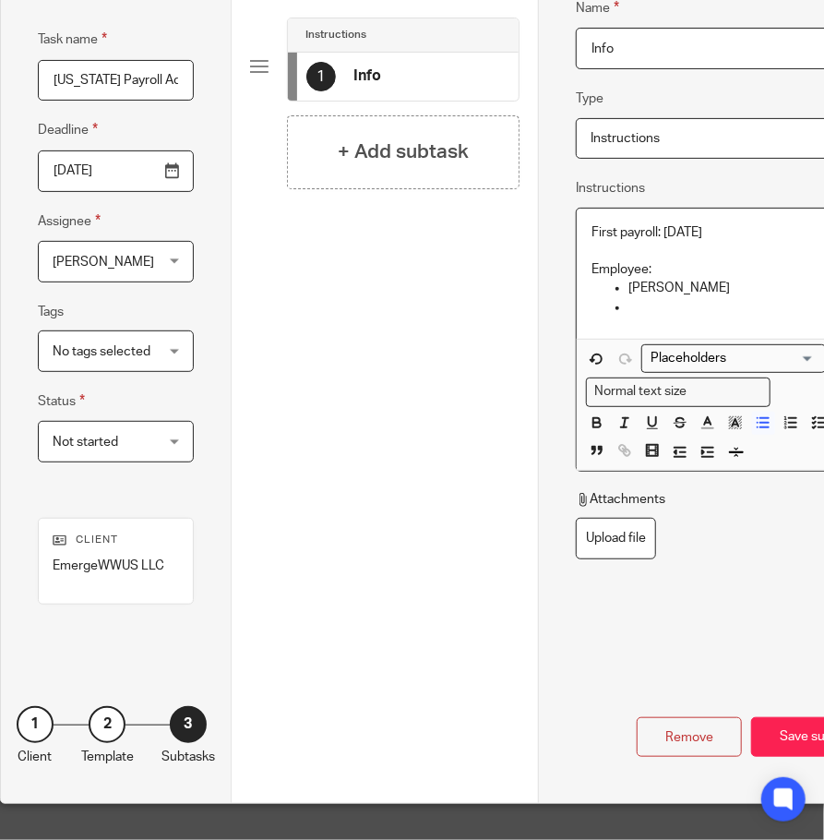
click at [634, 308] on p at bounding box center [749, 307] width 241 height 18
click at [635, 626] on div "Name Info Type Instructions Instructions Instructions Document signing - reques…" at bounding box center [730, 314] width 309 height 688
click at [402, 163] on h4 "+ Add subtask" at bounding box center [403, 152] width 131 height 29
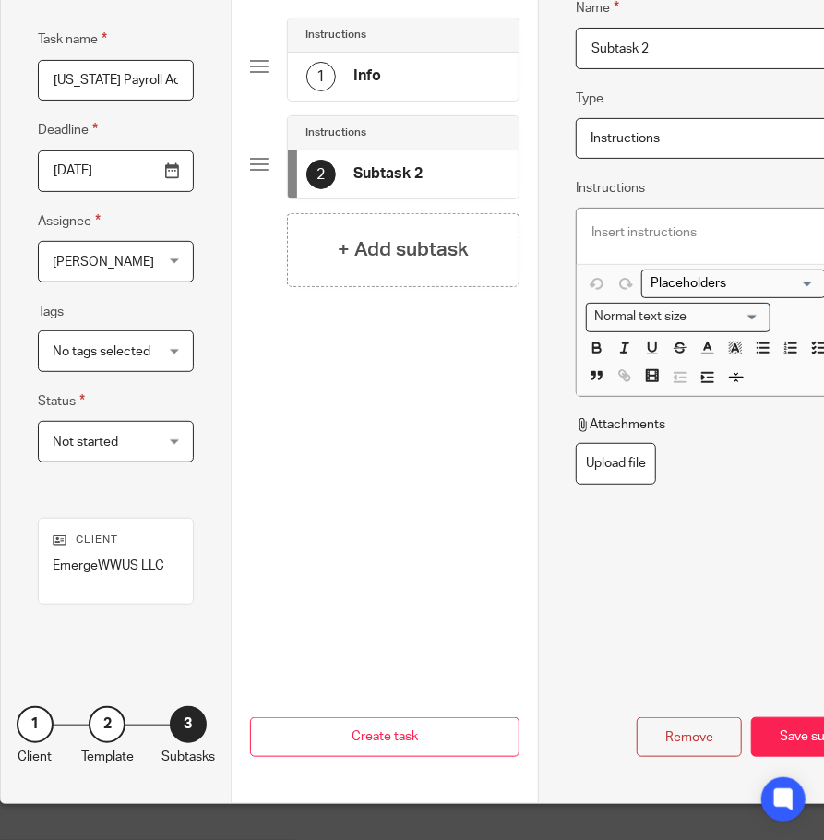
drag, startPoint x: 710, startPoint y: 43, endPoint x: 568, endPoint y: 50, distance: 142.3
click at [294, 24] on div "Task details Task name West Virginia Payroll Accounts Deadline 2025-08-20 Assig…" at bounding box center [461, 363] width 921 height 880
type input "z"
type input "Registrations"
click at [620, 245] on div at bounding box center [730, 236] width 307 height 55
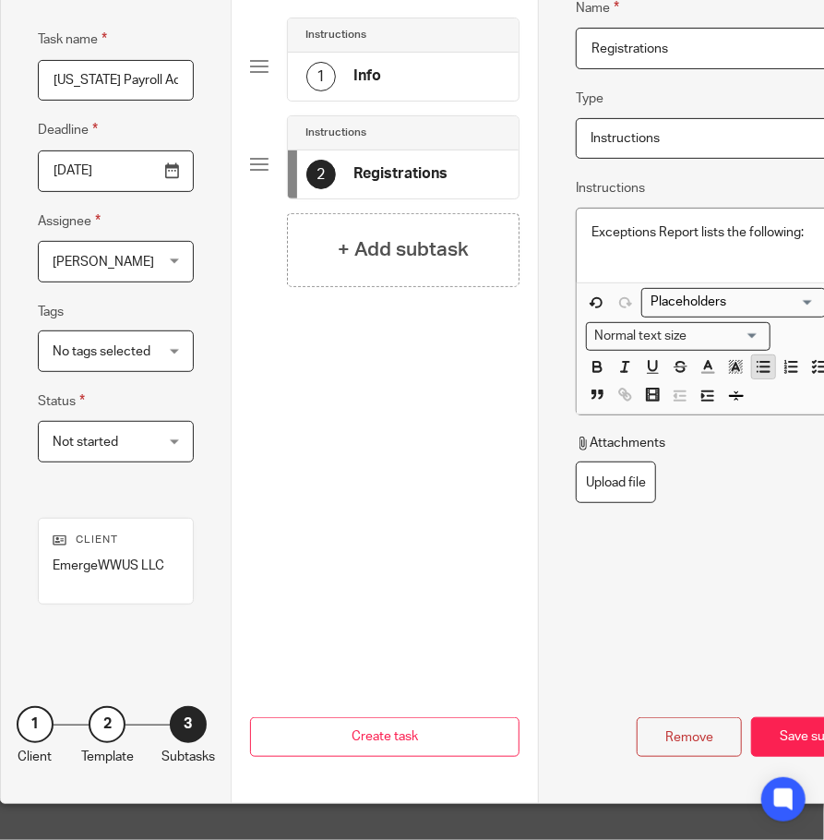
click at [762, 366] on icon "button" at bounding box center [763, 366] width 17 height 17
click at [635, 251] on p at bounding box center [749, 251] width 241 height 18
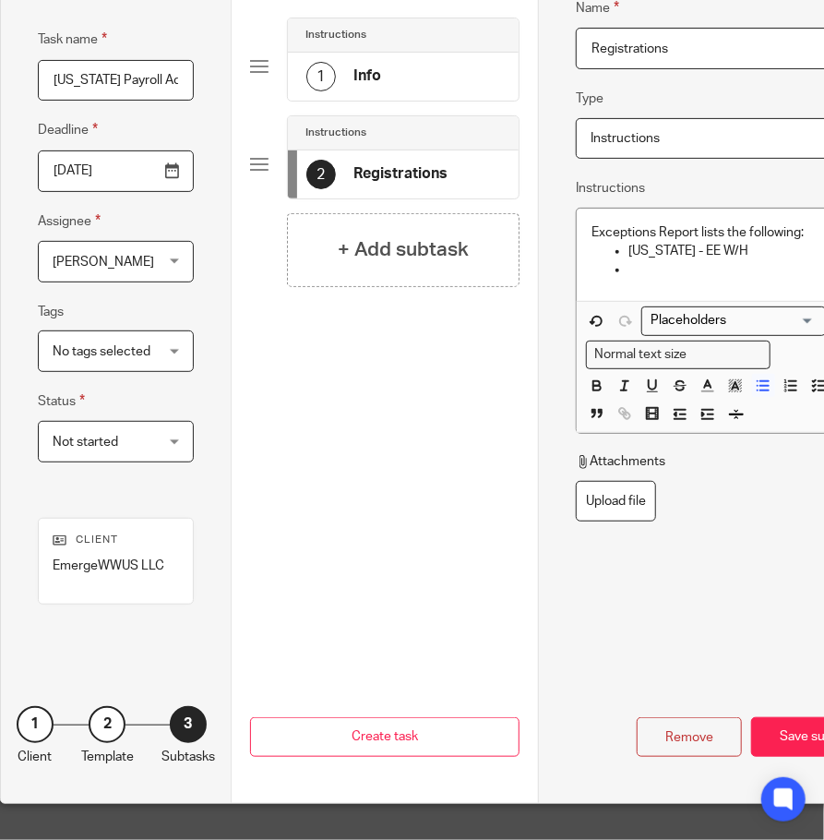
click at [647, 270] on p at bounding box center [749, 269] width 241 height 18
click at [352, 251] on h4 "+ Add subtask" at bounding box center [403, 249] width 131 height 29
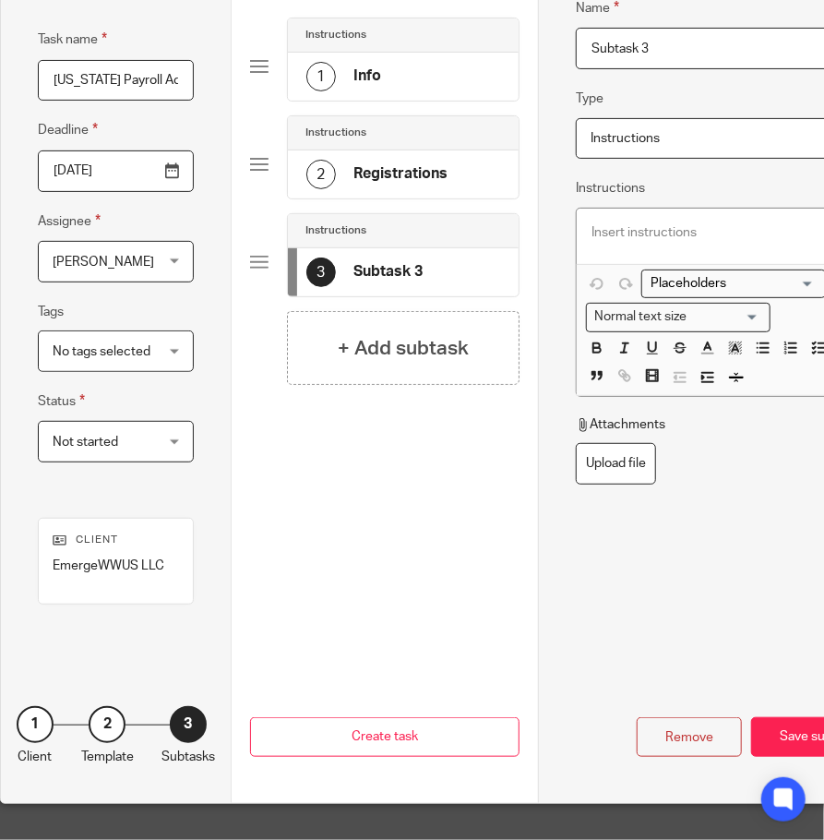
click at [655, 55] on input "Subtask 3" at bounding box center [730, 49] width 309 height 42
drag, startPoint x: 687, startPoint y: 54, endPoint x: 572, endPoint y: 54, distance: 114.5
click at [576, 54] on input "Subtask 3" at bounding box center [730, 49] width 309 height 42
type input "Enter in iSolved"
click at [457, 342] on h4 "+ Add subtask" at bounding box center [403, 348] width 131 height 29
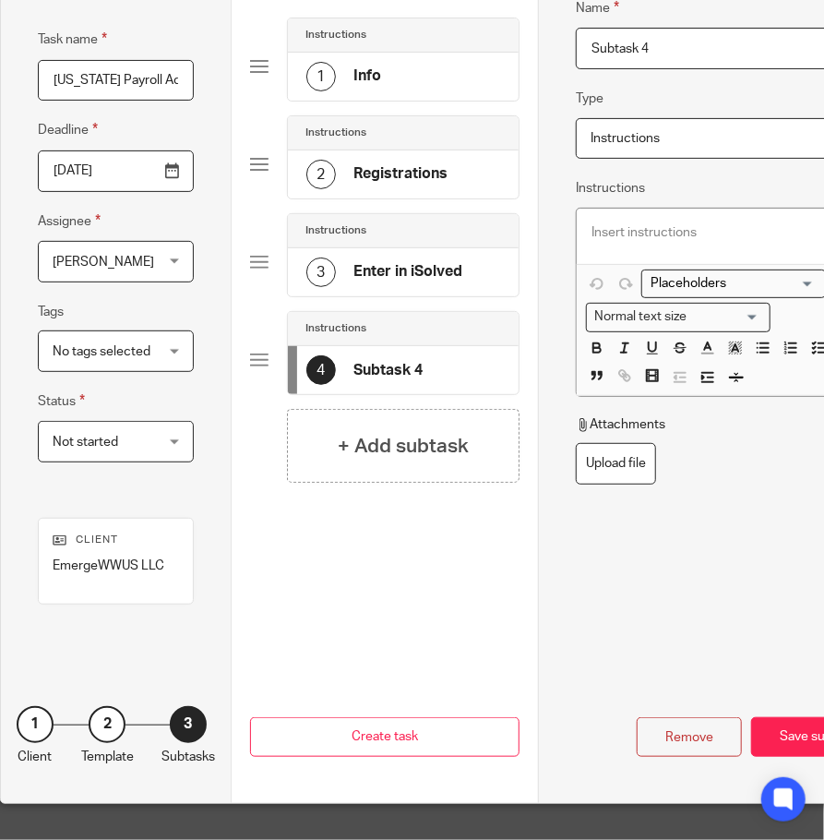
drag, startPoint x: 689, startPoint y: 67, endPoint x: 570, endPoint y: 62, distance: 119.2
click at [574, 59] on div "Name Info Type Instructions Instructions Instructions Document signing - reques…" at bounding box center [730, 363] width 384 height 880
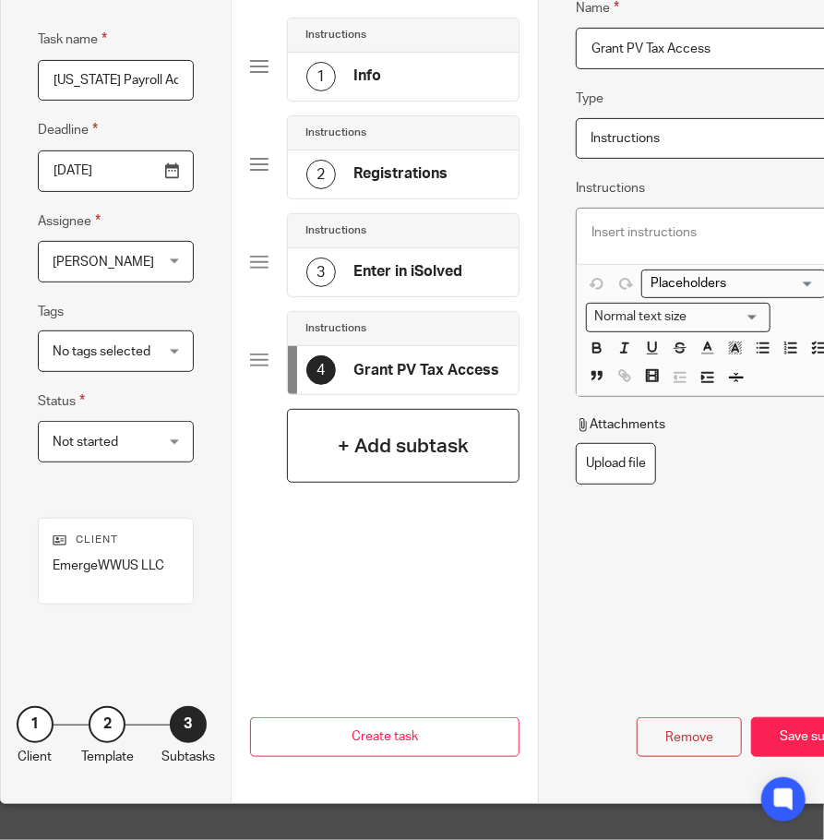
type input "Grant PV Tax Access"
click at [390, 446] on h4 "+ Add subtask" at bounding box center [403, 446] width 131 height 29
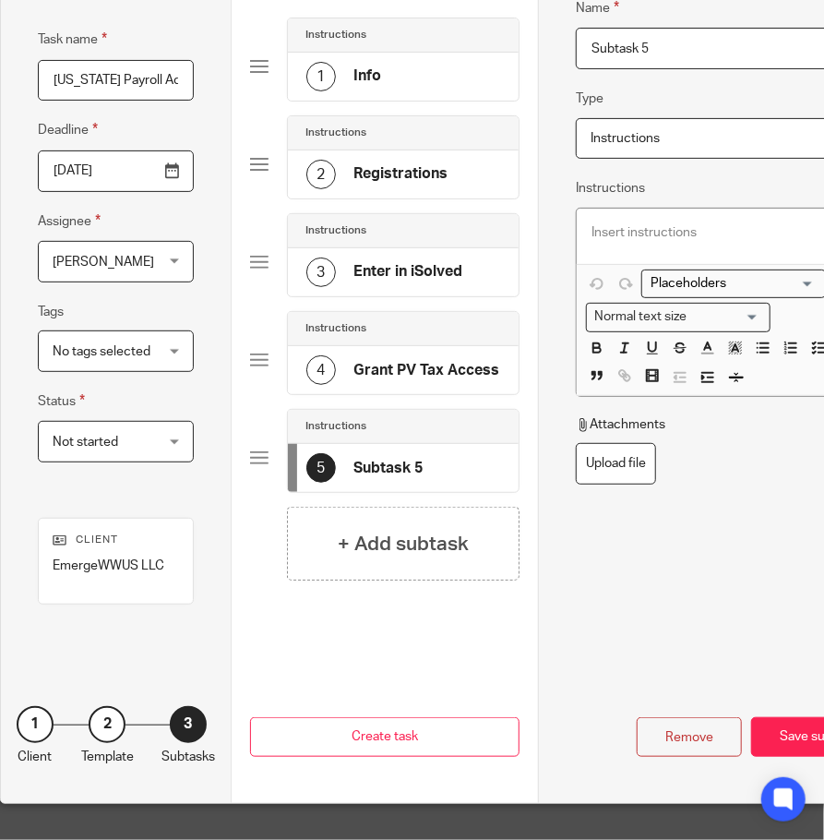
drag, startPoint x: 661, startPoint y: 49, endPoint x: 518, endPoint y: 41, distance: 143.3
click at [518, 41] on div "Task details Task name West Virginia Payroll Accounts Deadline 2025-08-20 Assig…" at bounding box center [461, 363] width 921 height 880
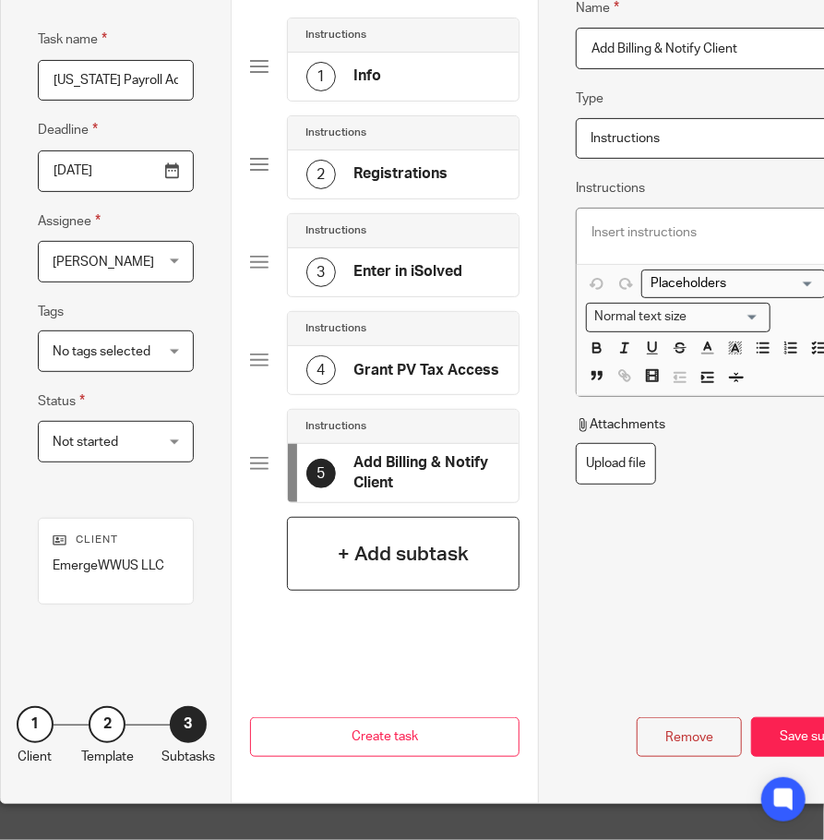
type input "Add Billing & Notify Client"
click at [351, 560] on h4 "+ Add subtask" at bounding box center [403, 554] width 131 height 29
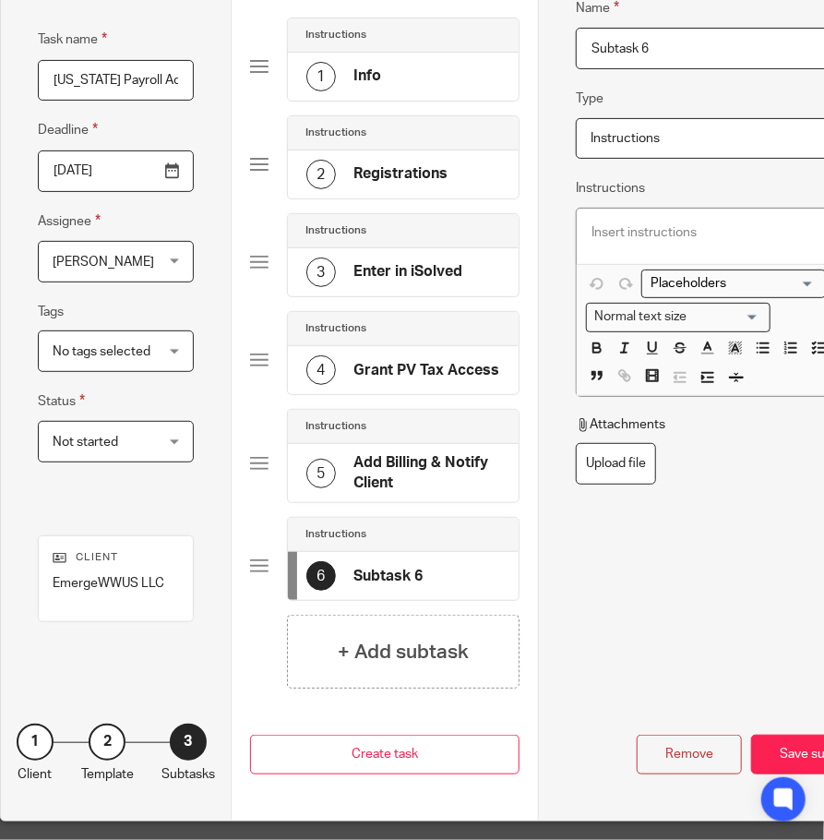
drag, startPoint x: 696, startPoint y: 46, endPoint x: 493, endPoint y: 48, distance: 203.1
click at [493, 48] on div "Task details Task name West Virginia Payroll Accounts Deadline 2025-08-20 Assig…" at bounding box center [461, 371] width 921 height 897
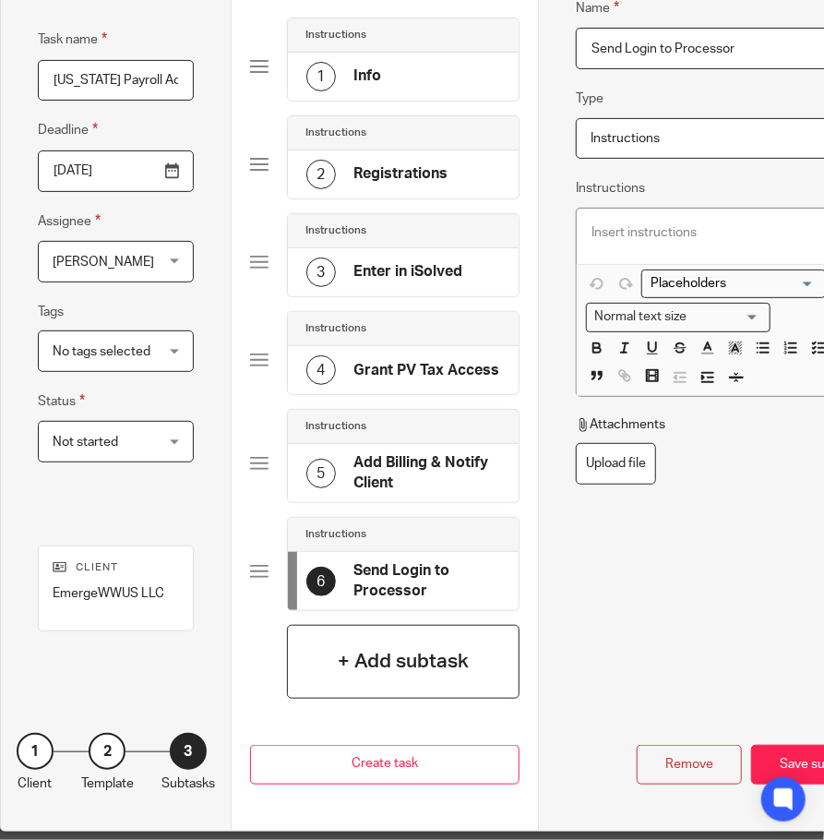
type input "Send Login to Processor"
drag, startPoint x: 438, startPoint y: 691, endPoint x: 548, endPoint y: 434, distance: 280.0
click at [438, 689] on div "+ Add subtask" at bounding box center [404, 662] width 234 height 74
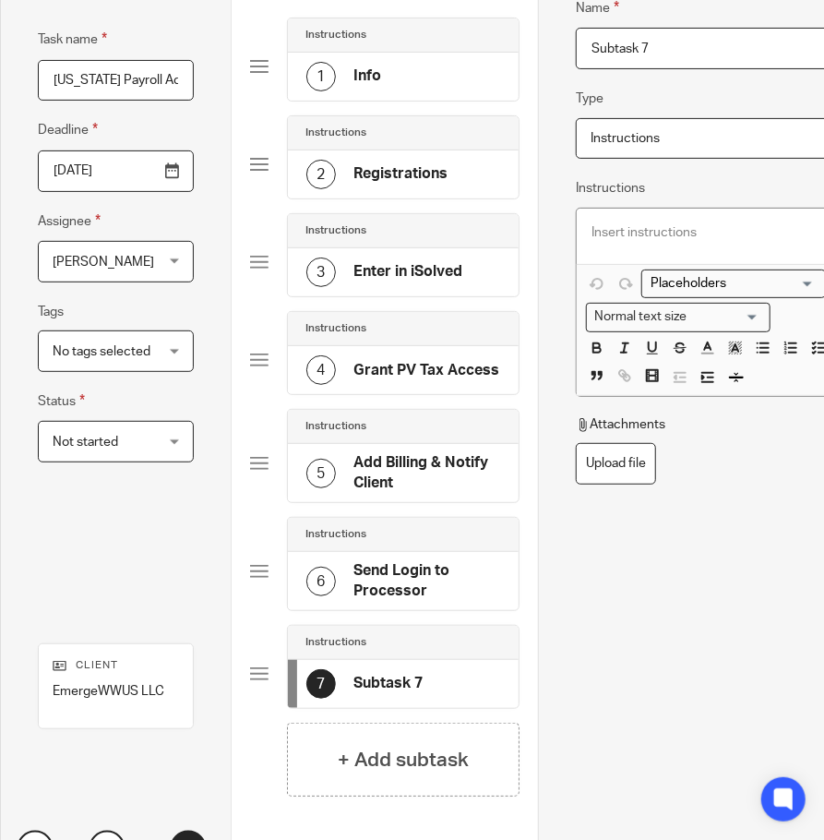
drag, startPoint x: 656, startPoint y: 47, endPoint x: 519, endPoint y: 55, distance: 137.8
click at [522, 55] on div "Task details Task name West Virginia Payroll Accounts Deadline 2025-08-20 Assig…" at bounding box center [461, 425] width 921 height 1005
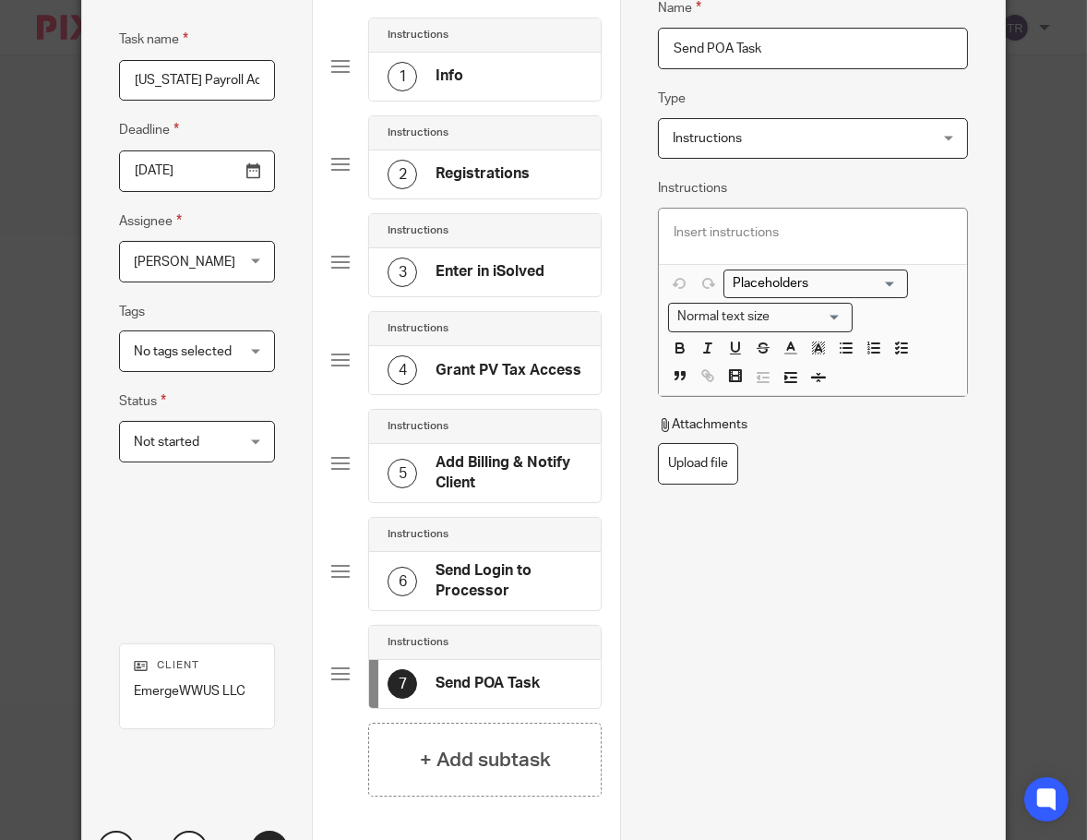
type input "Send POA Task"
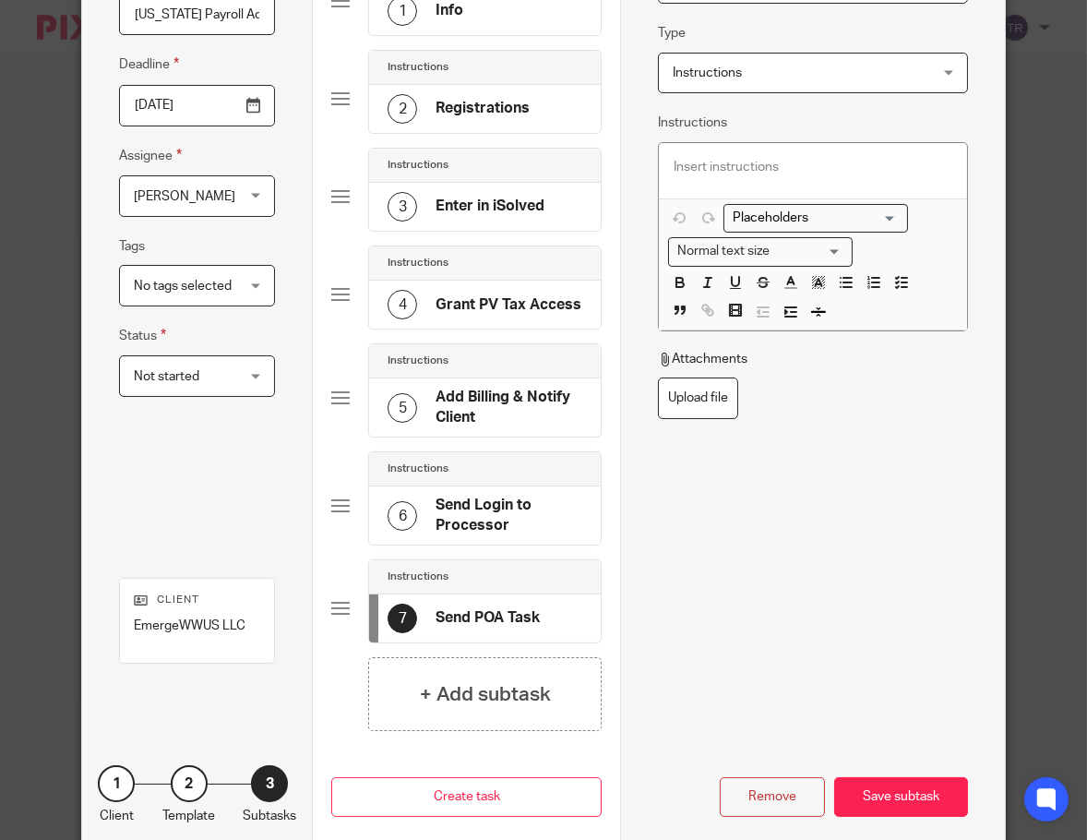
scroll to position [148, 0]
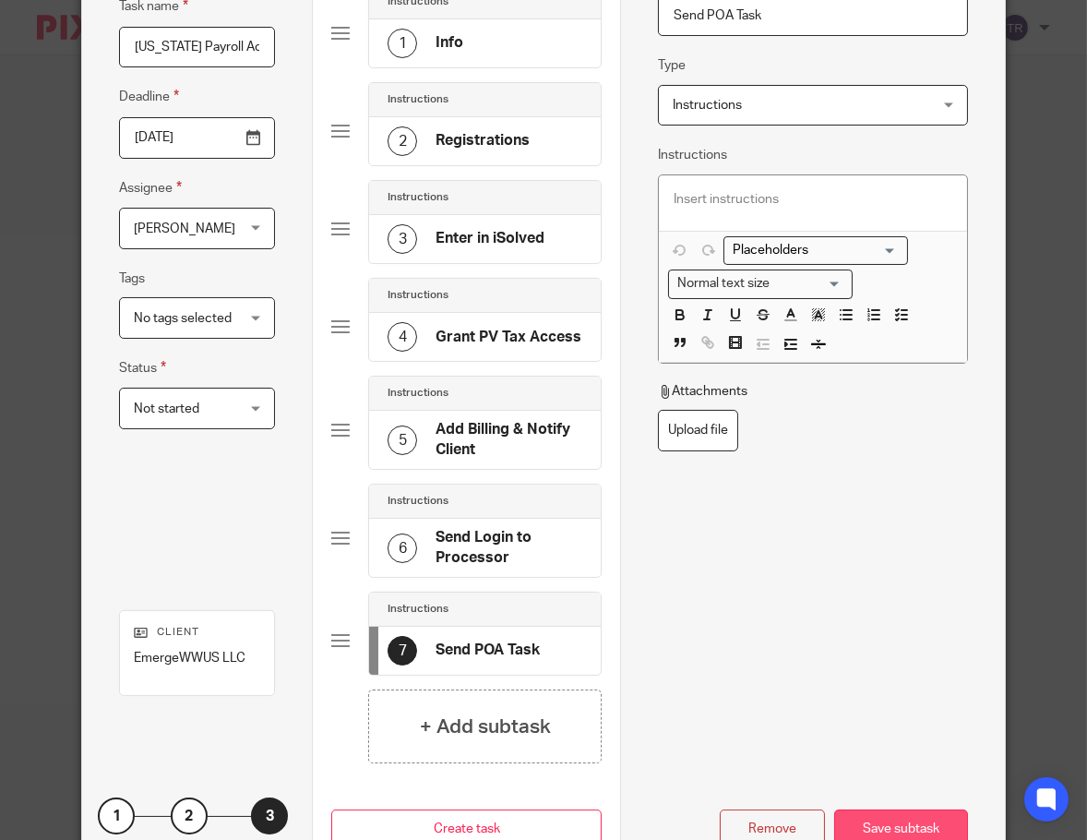
click at [900, 815] on div "Save subtask" at bounding box center [901, 830] width 134 height 40
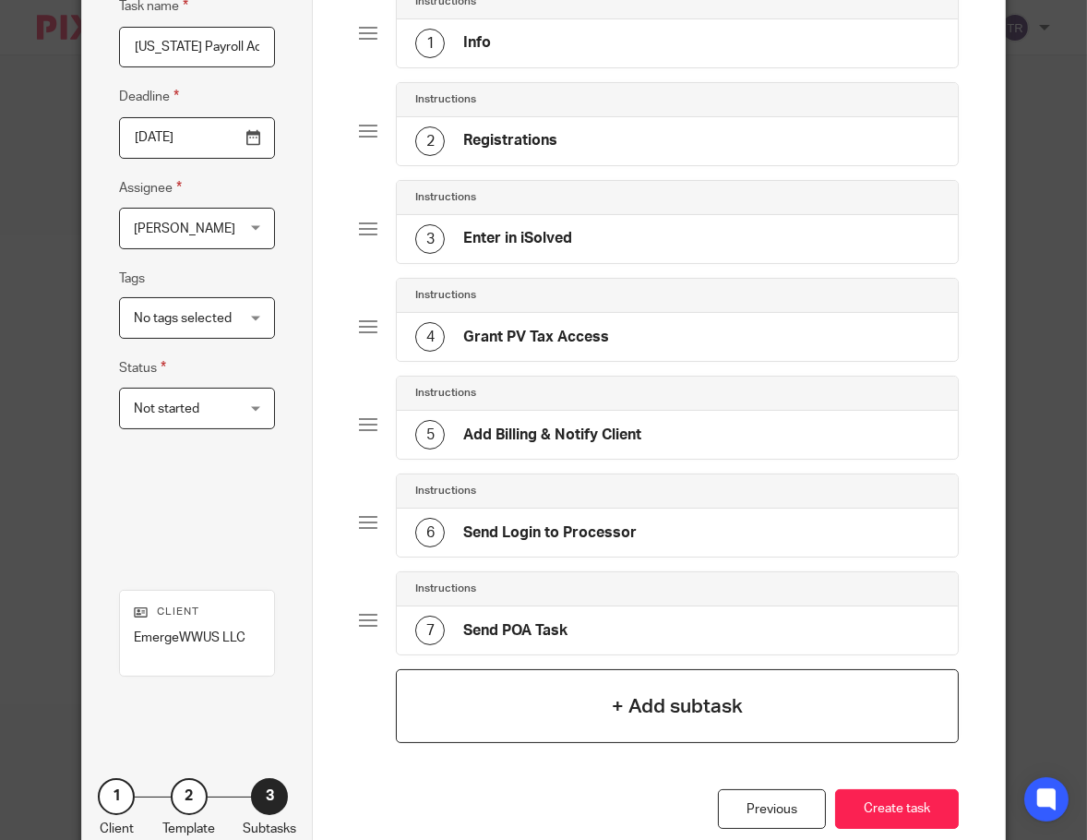
scroll to position [220, 0]
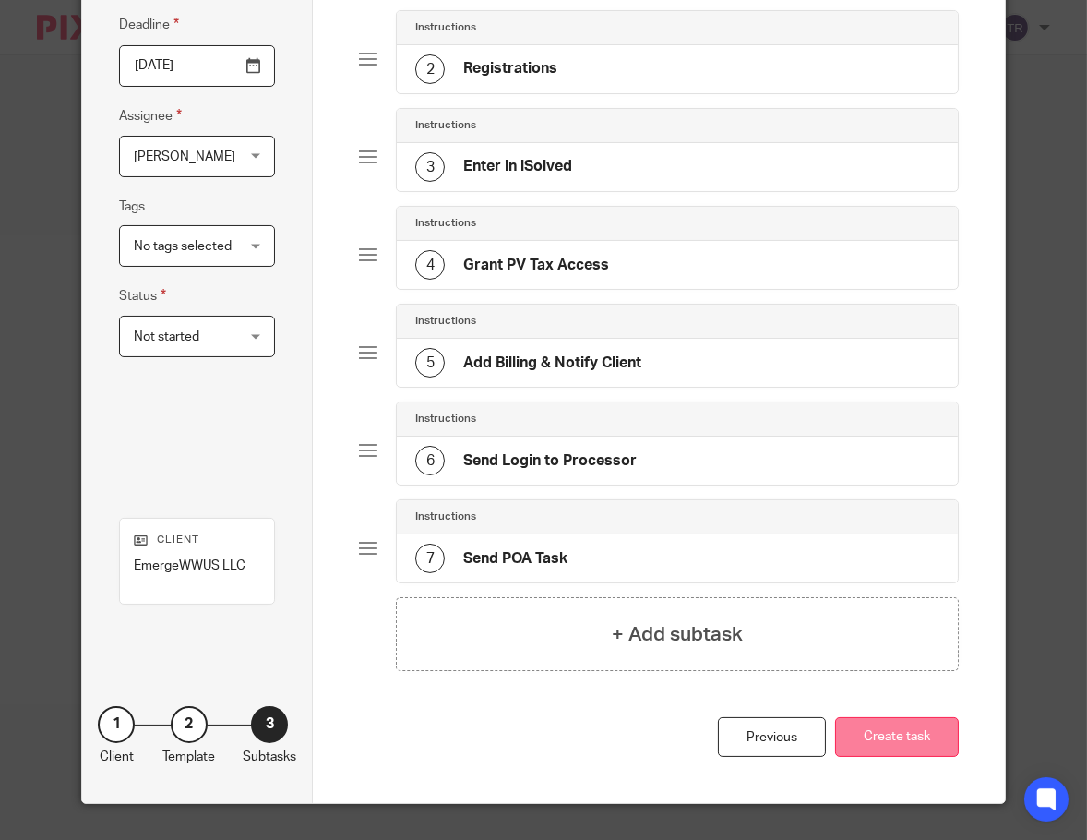
click at [904, 730] on button "Create task" at bounding box center [897, 737] width 124 height 40
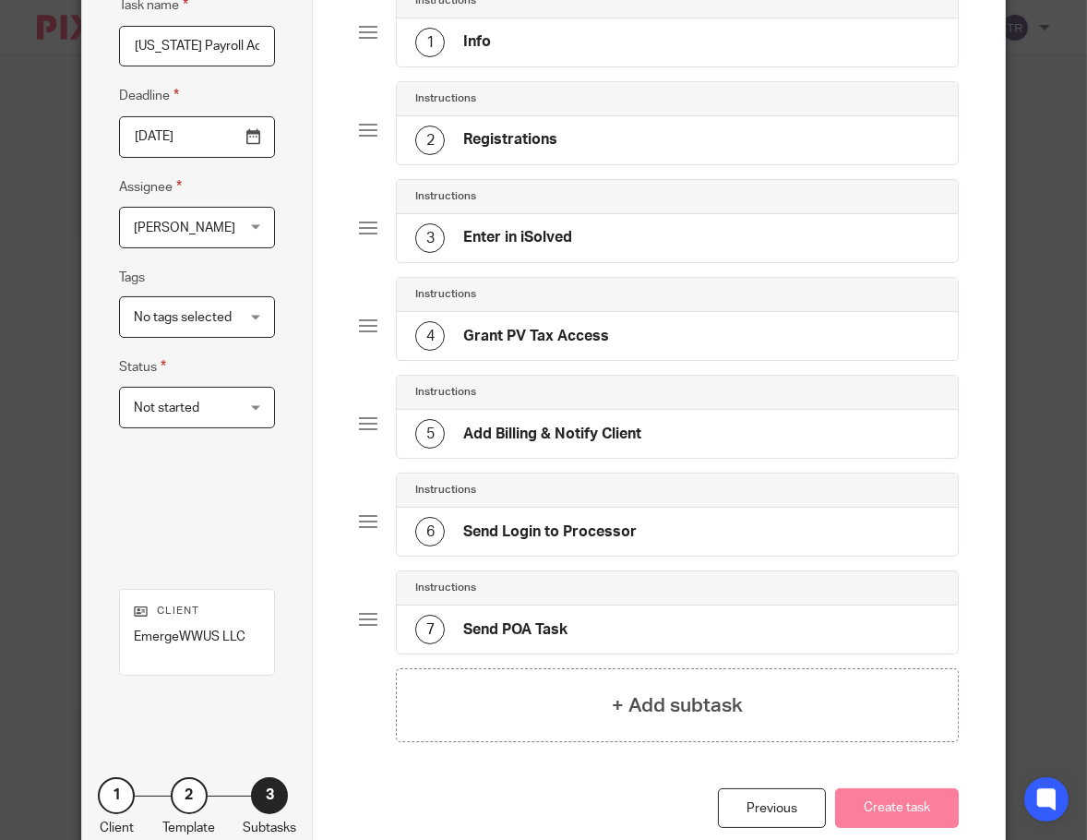
scroll to position [0, 0]
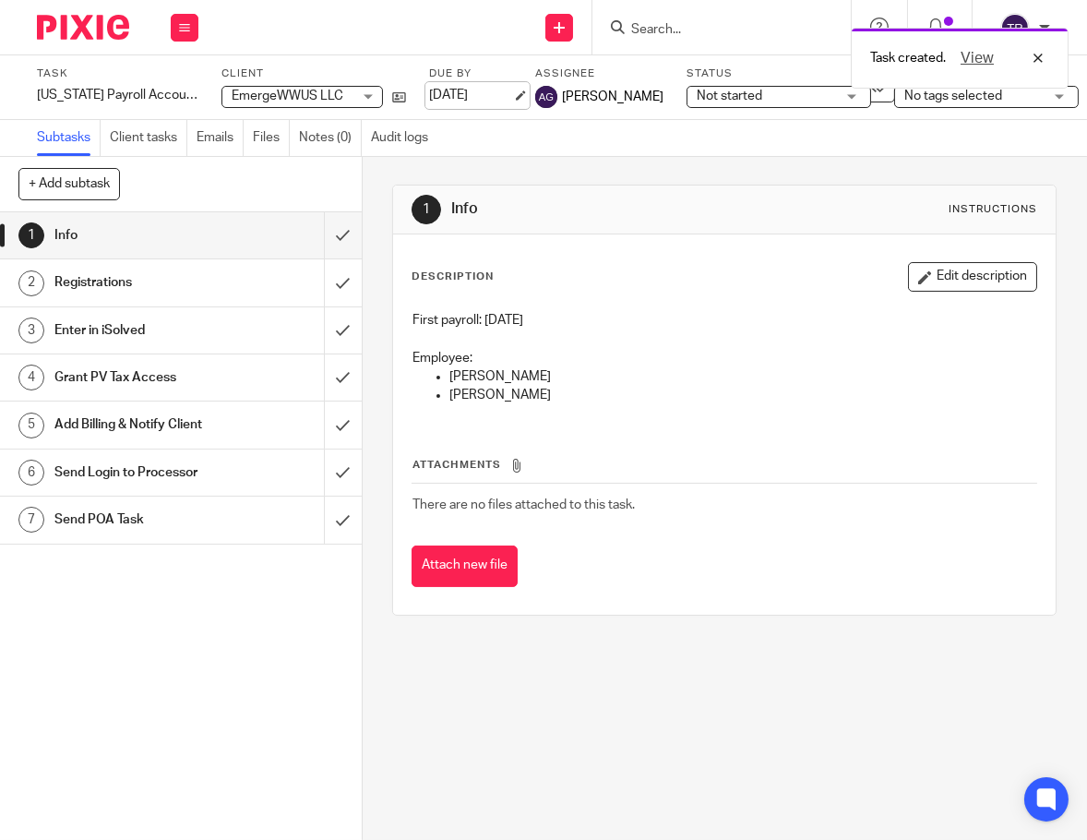
click at [476, 99] on link "Aug 20, 2025" at bounding box center [470, 95] width 83 height 19
